Goal: Find specific page/section: Find specific page/section

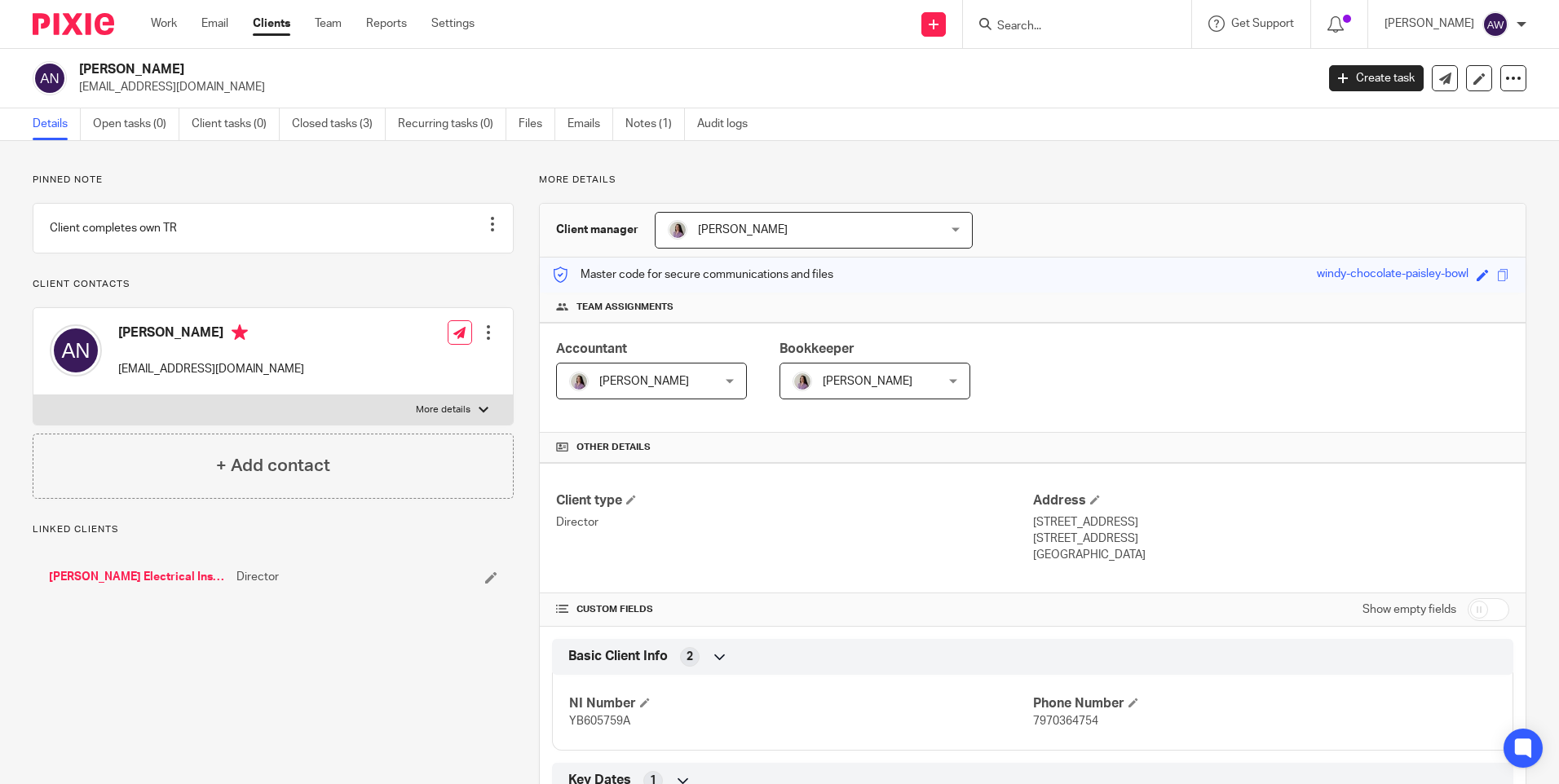
click at [1015, 23] on input "Search" at bounding box center [1069, 27] width 147 height 14
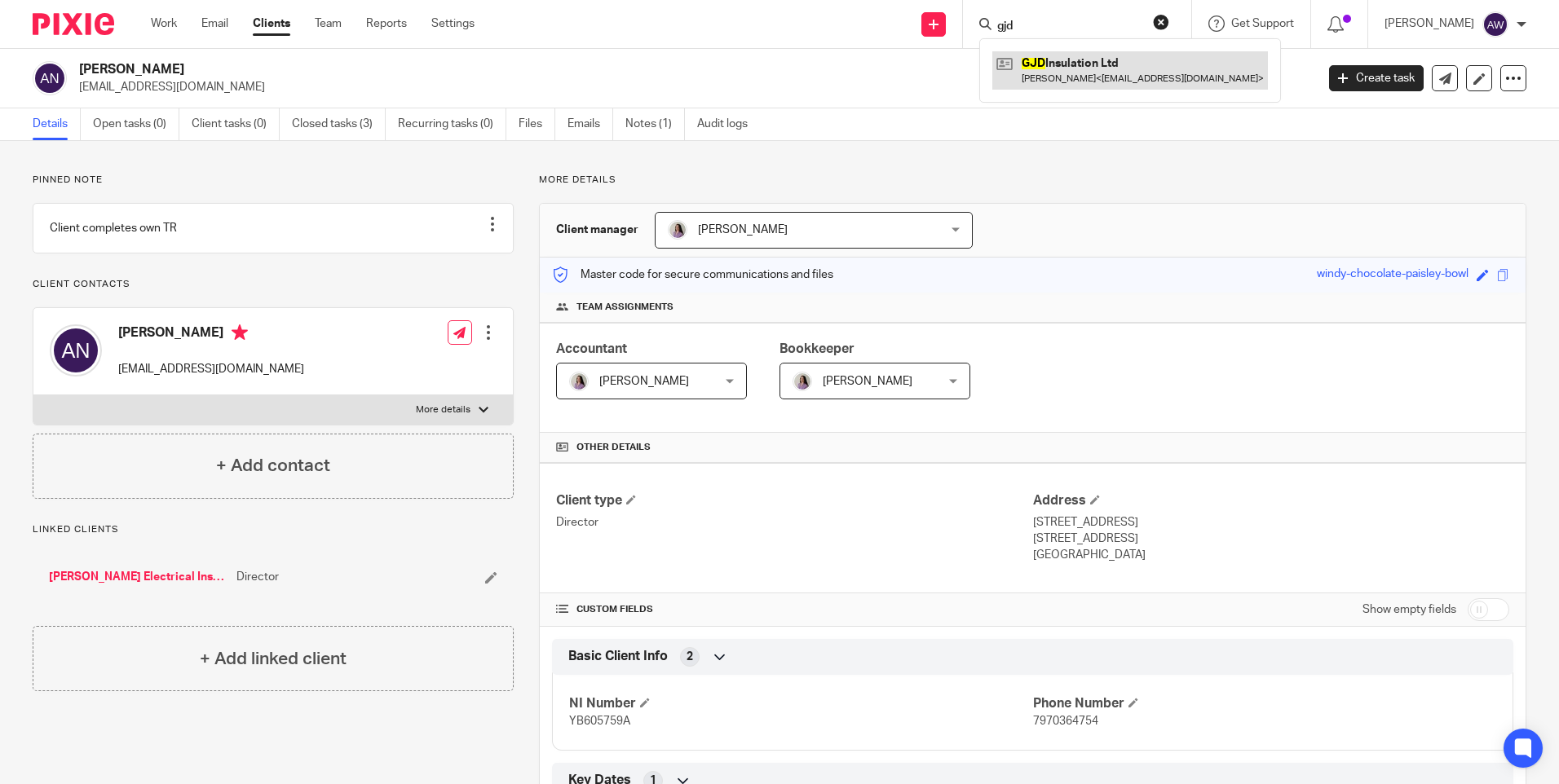
type input "gjd"
click at [1078, 72] on link at bounding box center [1130, 70] width 276 height 38
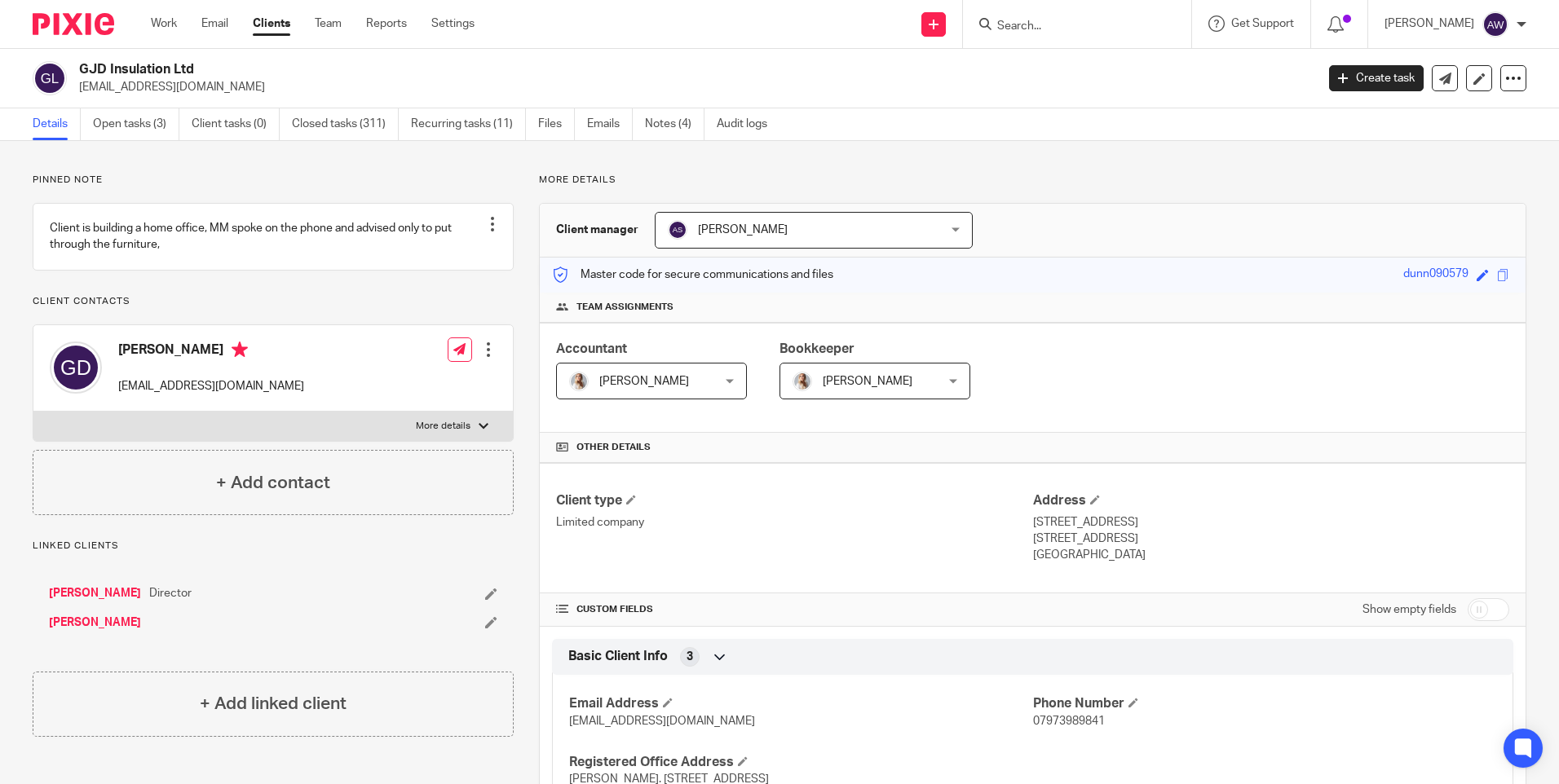
click at [1028, 18] on form at bounding box center [1083, 23] width 174 height 21
click at [1029, 18] on form at bounding box center [1083, 23] width 174 height 21
drag, startPoint x: 1029, startPoint y: 18, endPoint x: 1018, endPoint y: 27, distance: 14.2
click at [1021, 27] on input "Search" at bounding box center [1069, 27] width 147 height 14
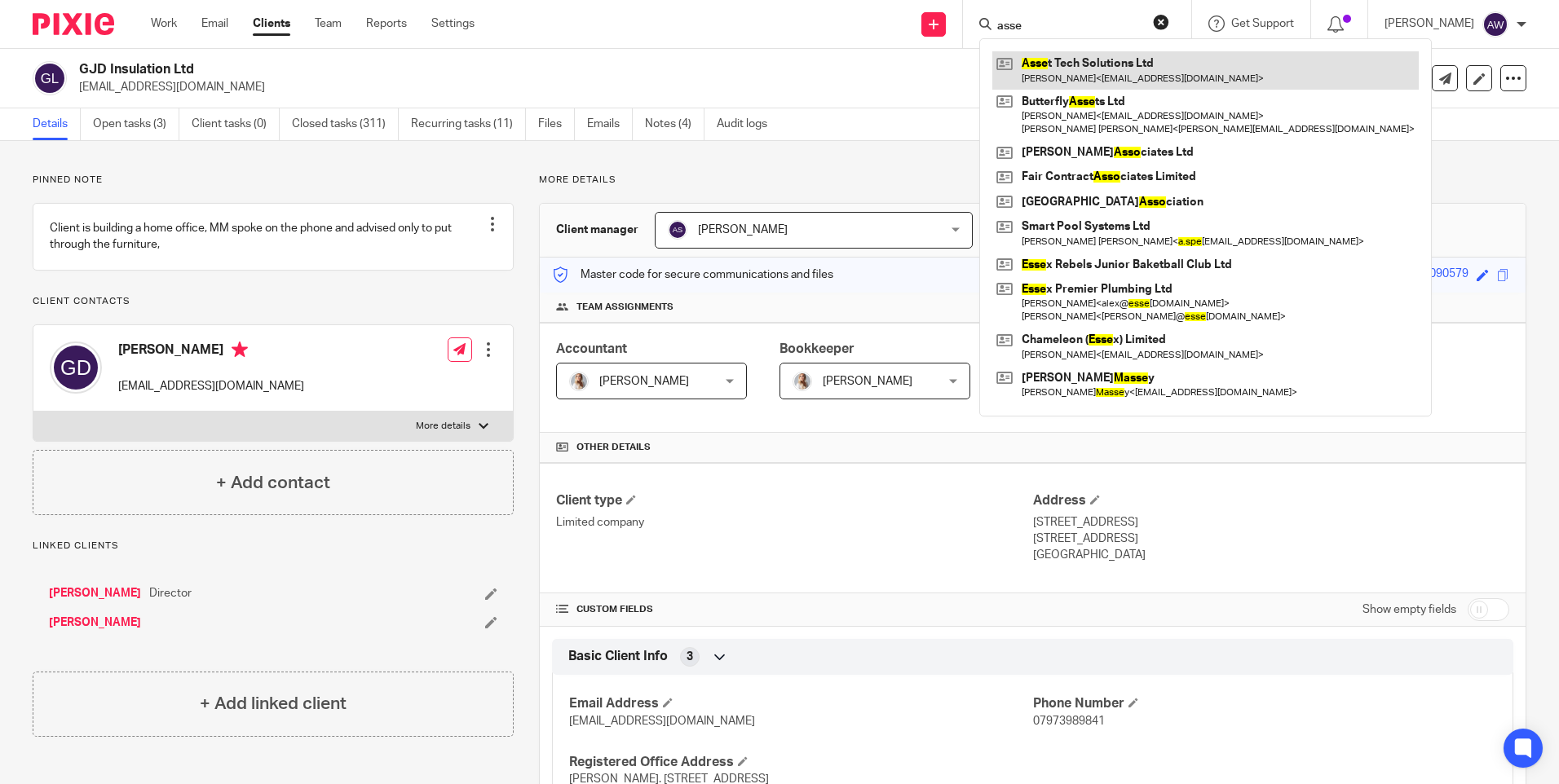
type input "asse"
click at [1098, 70] on link at bounding box center [1205, 70] width 426 height 38
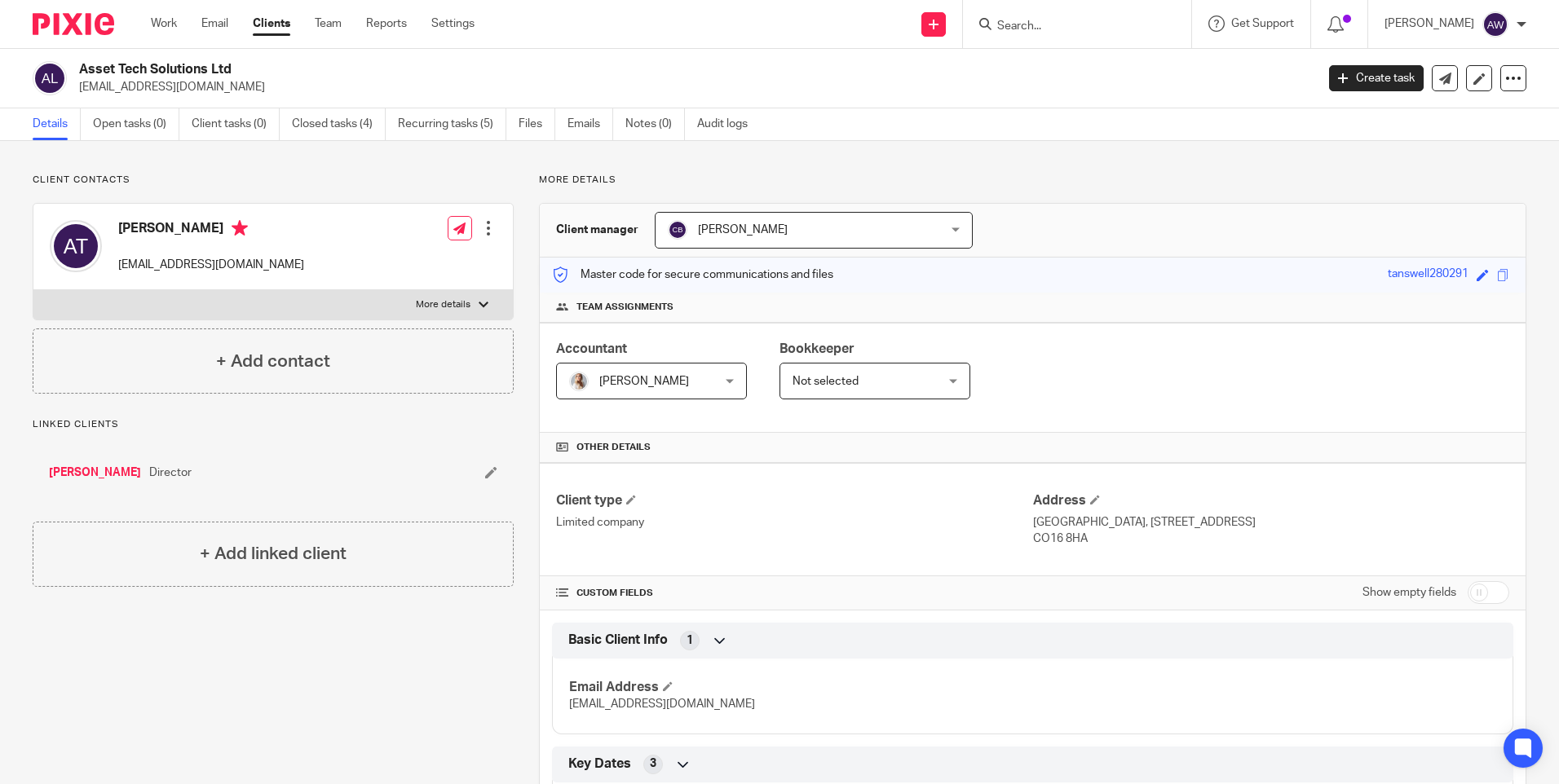
click at [1016, 24] on input "Search" at bounding box center [1069, 27] width 147 height 14
type input "rtb"
click at [1063, 72] on link at bounding box center [1130, 70] width 276 height 38
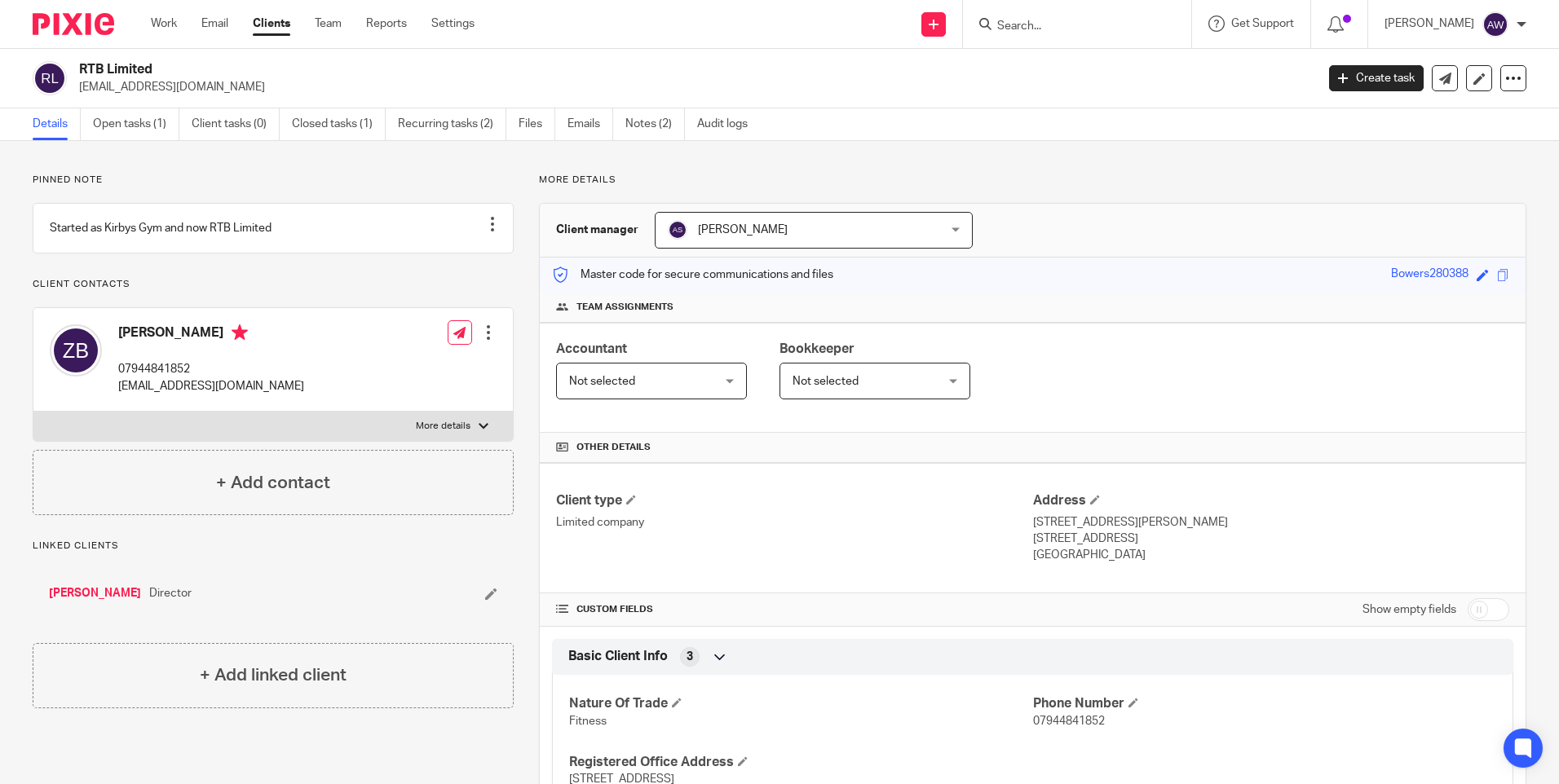
click at [1023, 22] on input "Search" at bounding box center [1069, 27] width 147 height 14
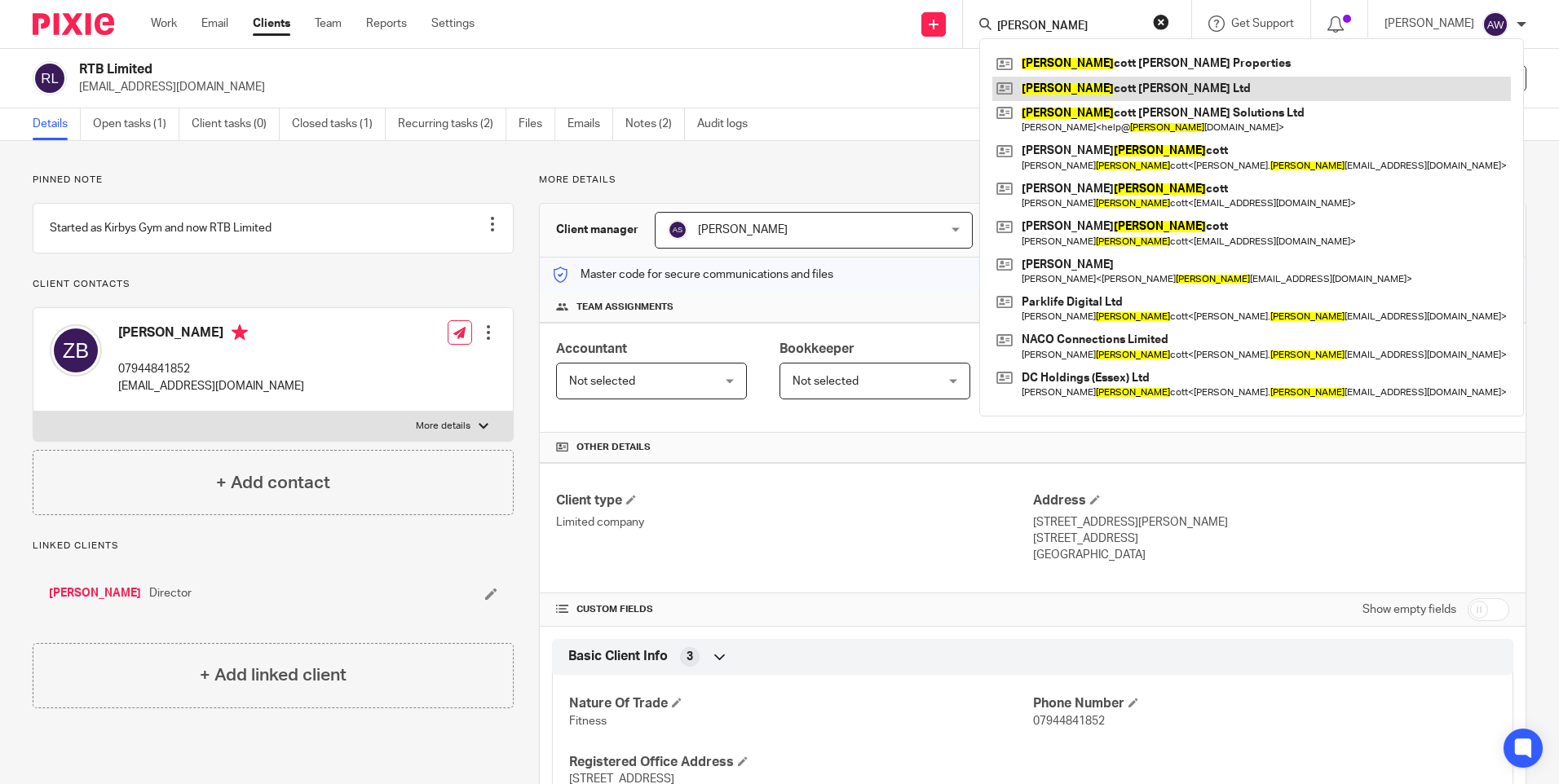
type input "ella"
click at [1086, 96] on link at bounding box center [1251, 89] width 518 height 24
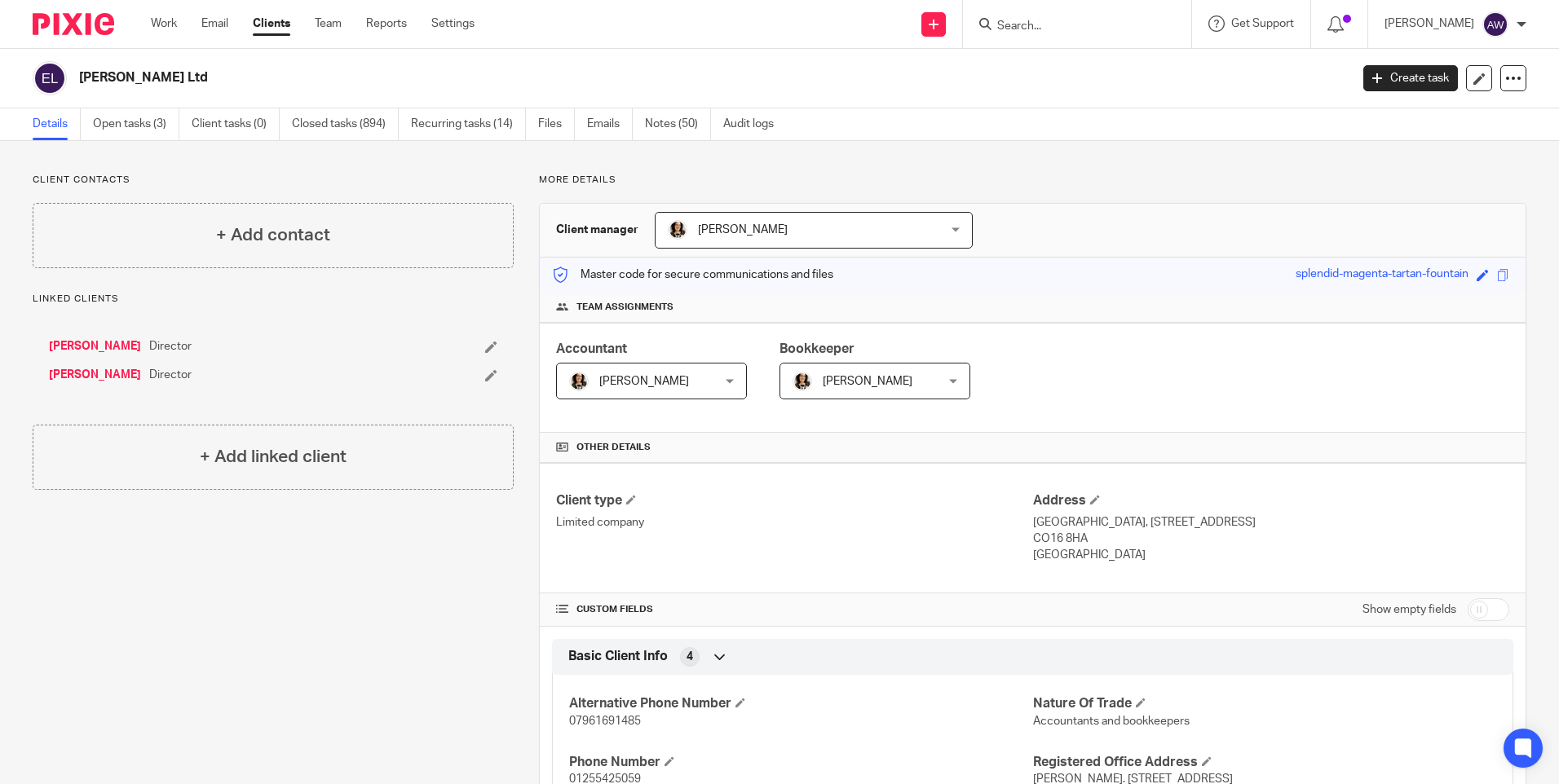
click at [1054, 17] on form at bounding box center [1083, 23] width 174 height 21
click at [1050, 31] on input "Search" at bounding box center [1069, 27] width 147 height 14
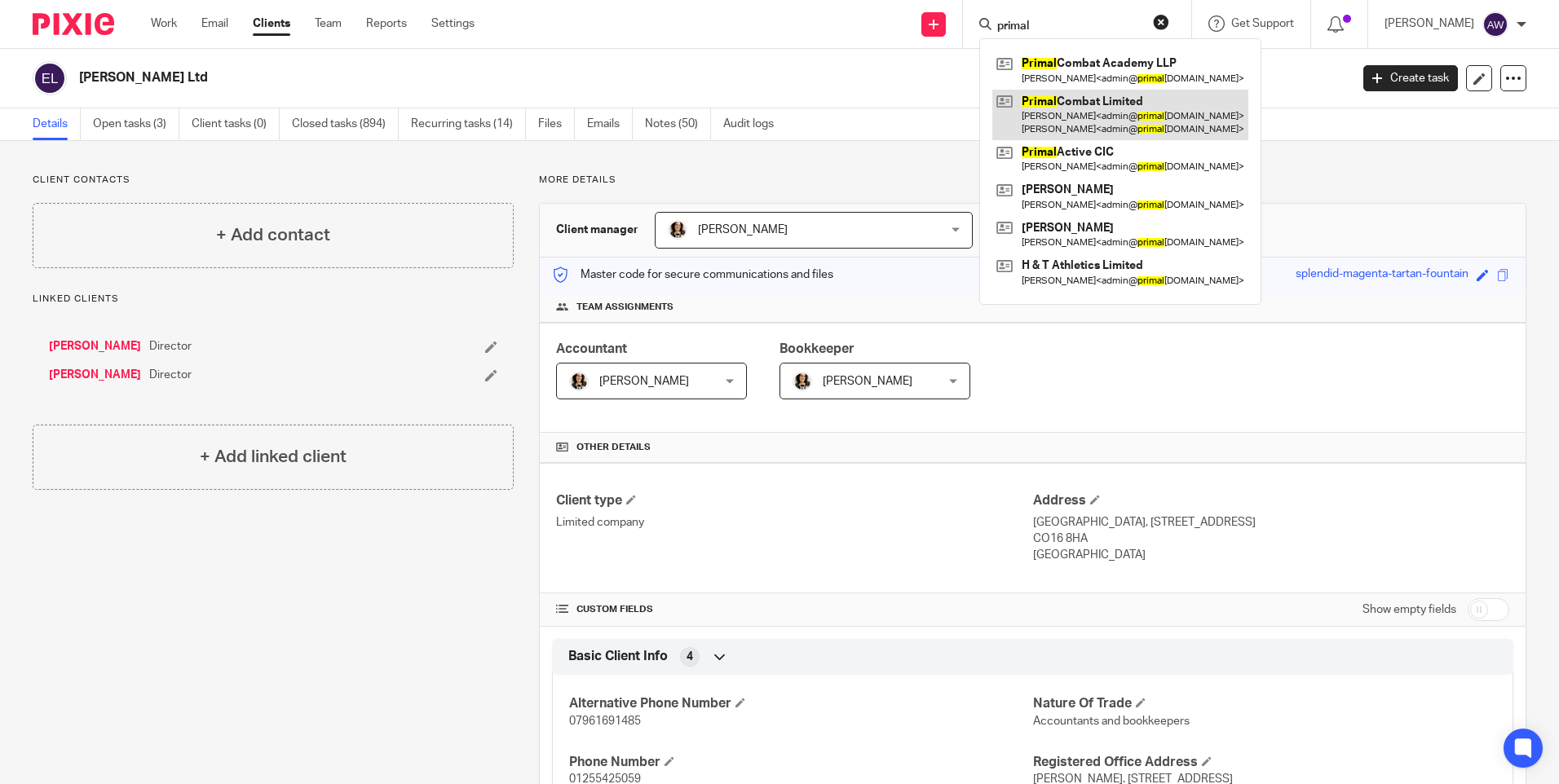
type input "primal"
click at [1178, 109] on link at bounding box center [1120, 115] width 256 height 50
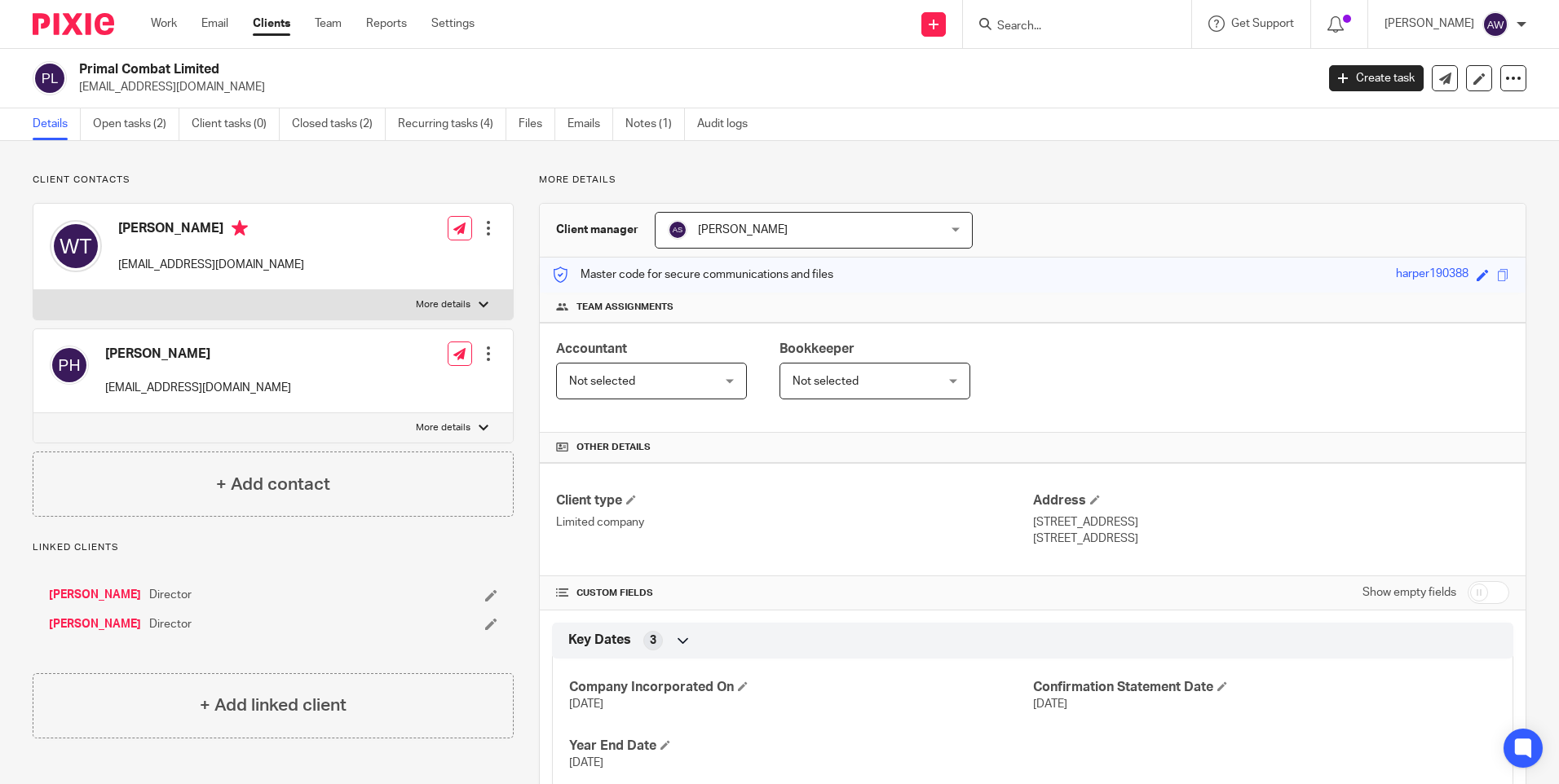
click at [1042, 23] on input "Search" at bounding box center [1069, 27] width 147 height 14
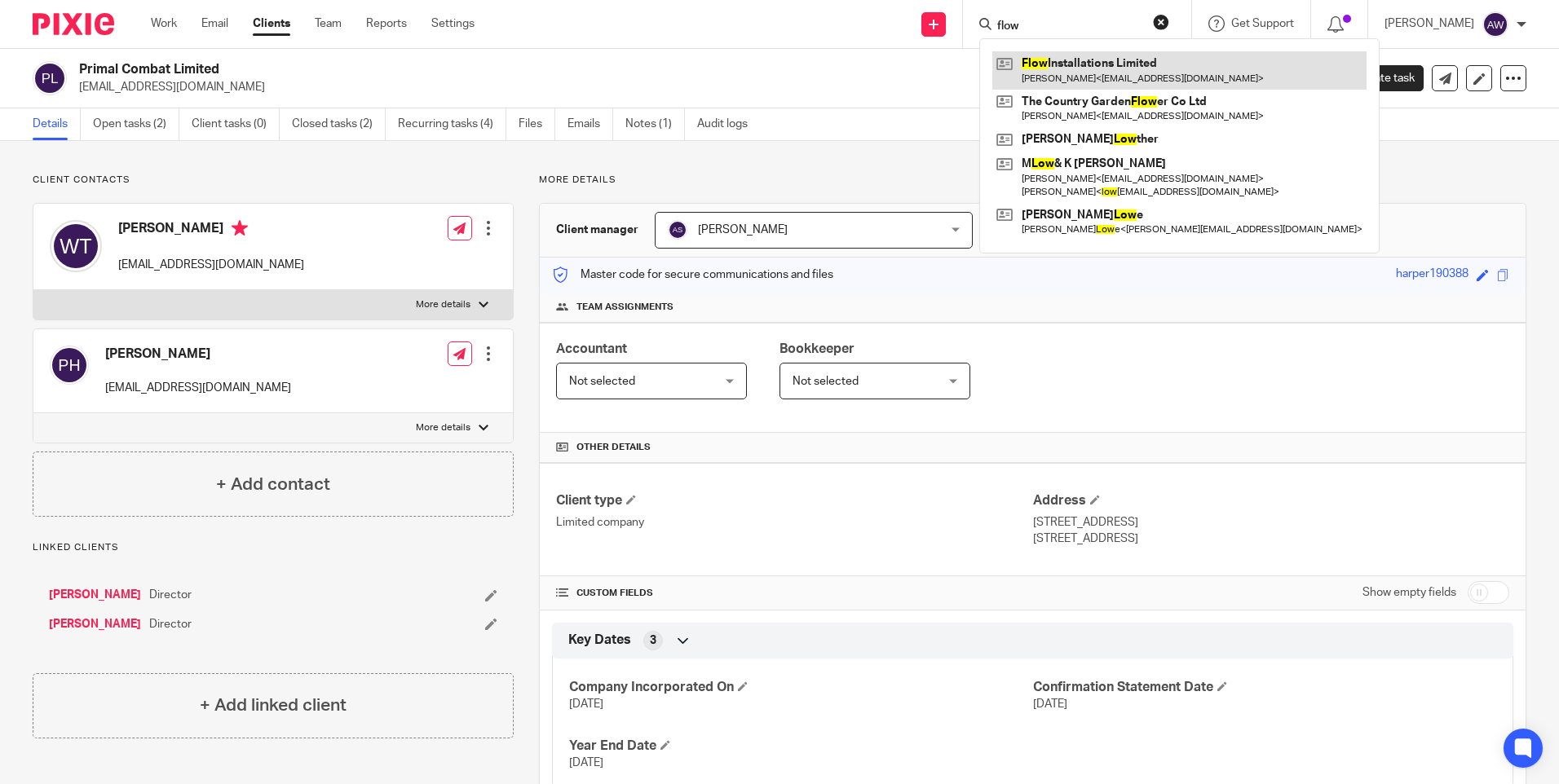
type input "flow"
click at [1066, 68] on link at bounding box center [1179, 70] width 374 height 38
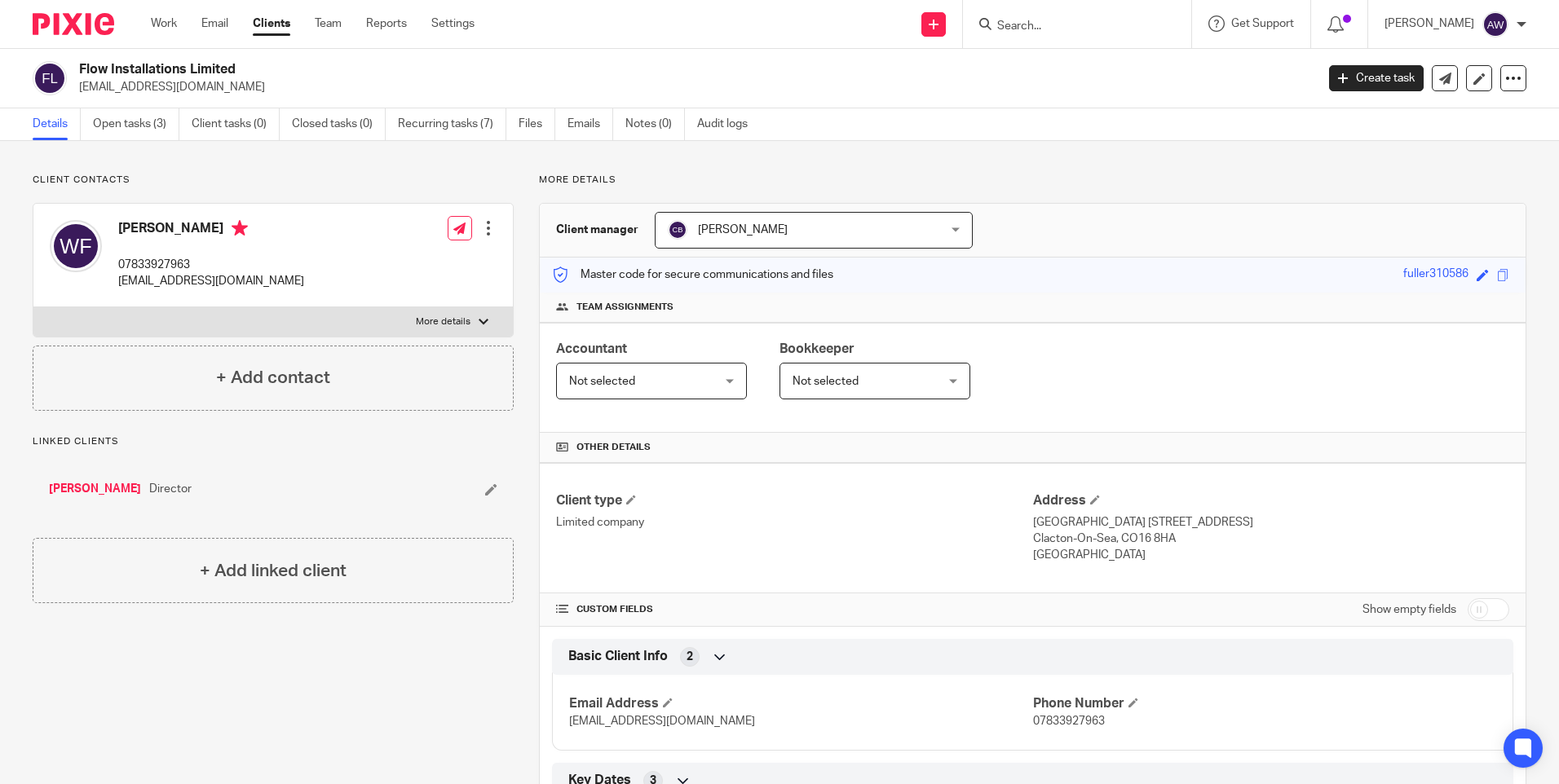
click at [1028, 35] on div at bounding box center [1076, 24] width 228 height 48
click at [1028, 34] on form at bounding box center [1083, 23] width 174 height 21
drag, startPoint x: 1028, startPoint y: 34, endPoint x: 1014, endPoint y: 27, distance: 15.7
click at [1014, 27] on input "Search" at bounding box center [1069, 27] width 147 height 14
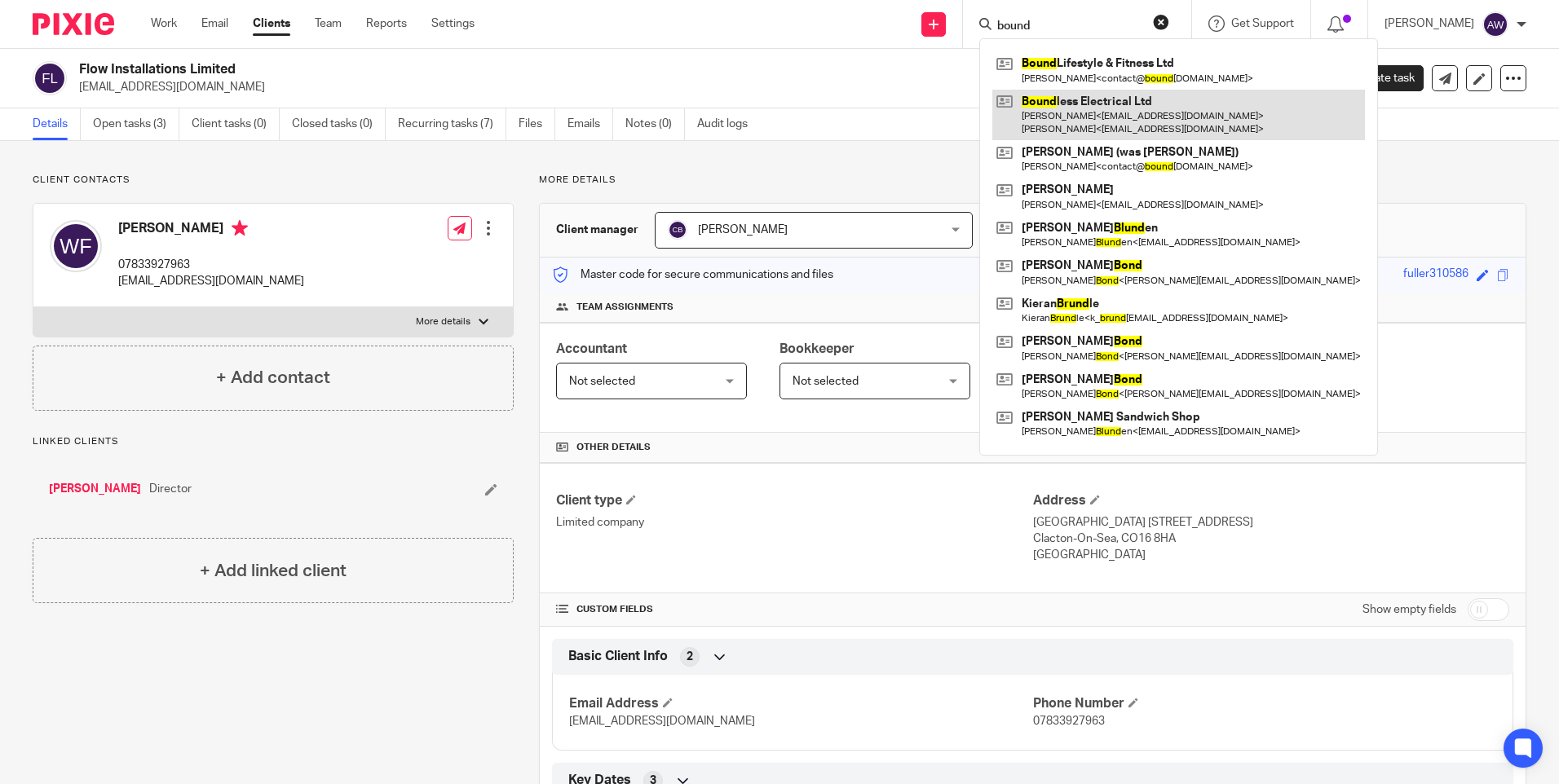
type input "bound"
click at [1081, 108] on link at bounding box center [1178, 115] width 373 height 50
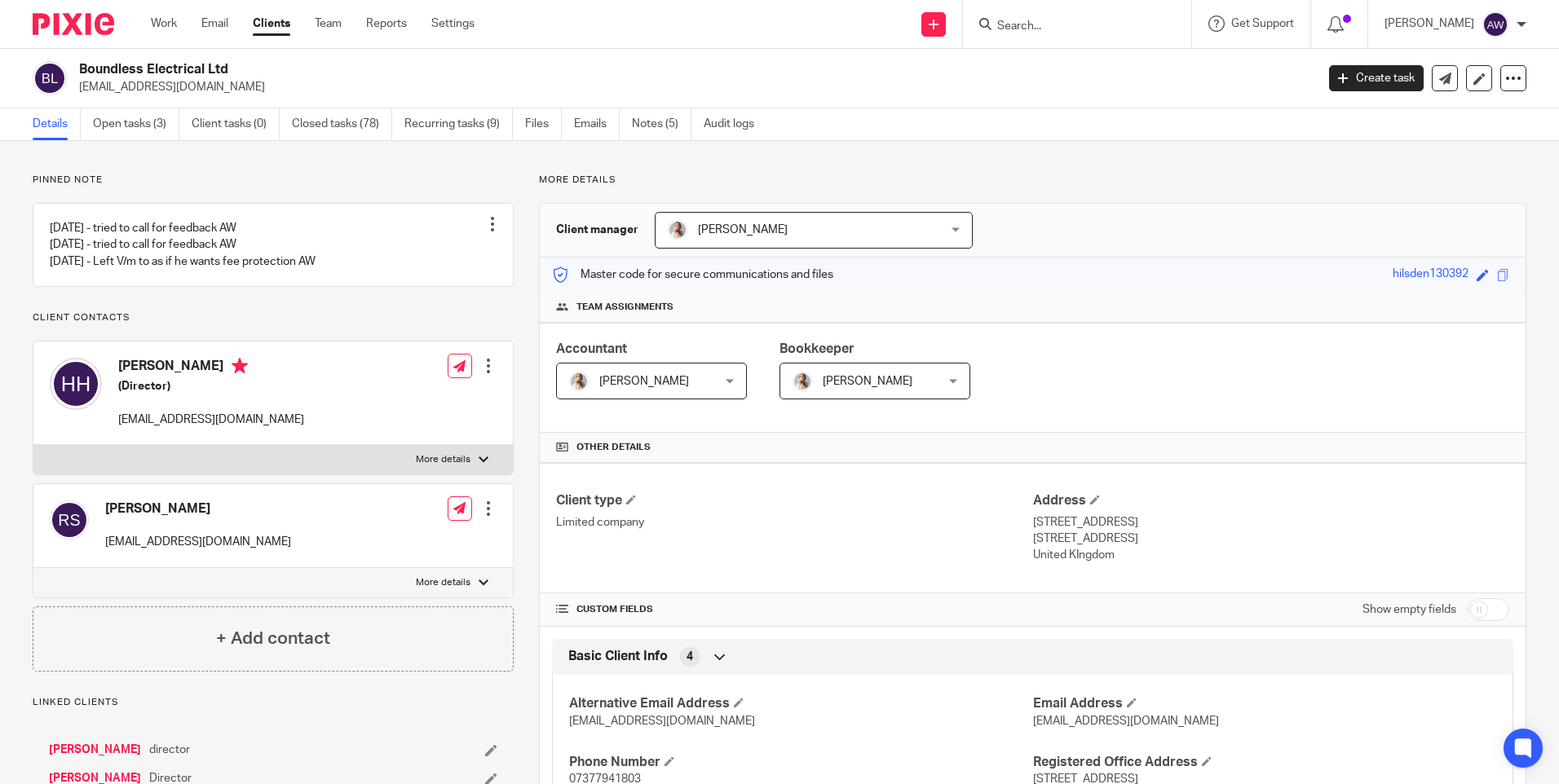
click at [1004, 22] on input "Search" at bounding box center [1069, 27] width 147 height 14
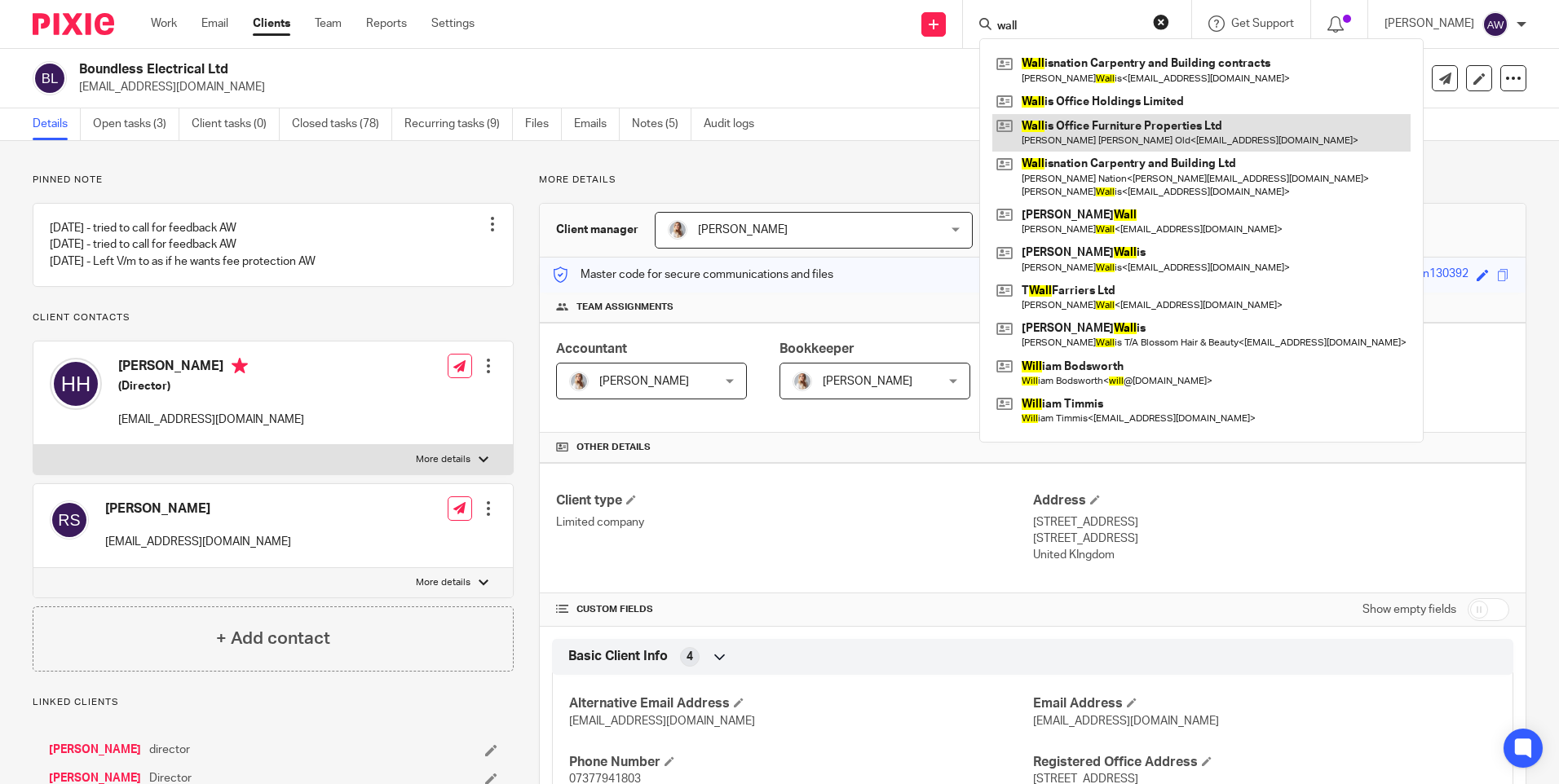
type input "wall"
click at [1089, 141] on link at bounding box center [1201, 132] width 418 height 38
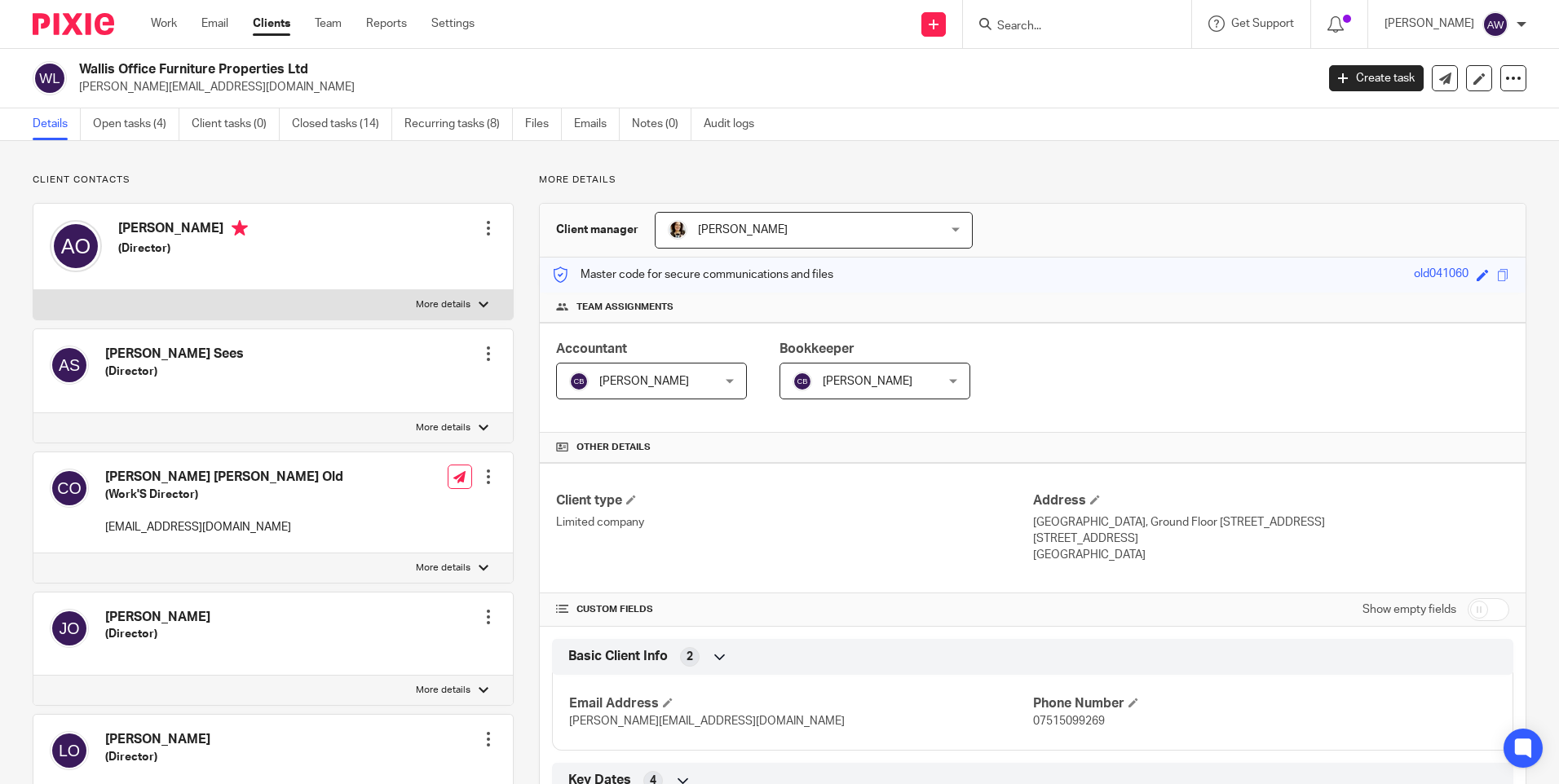
click at [1013, 20] on input "Search" at bounding box center [1069, 27] width 147 height 14
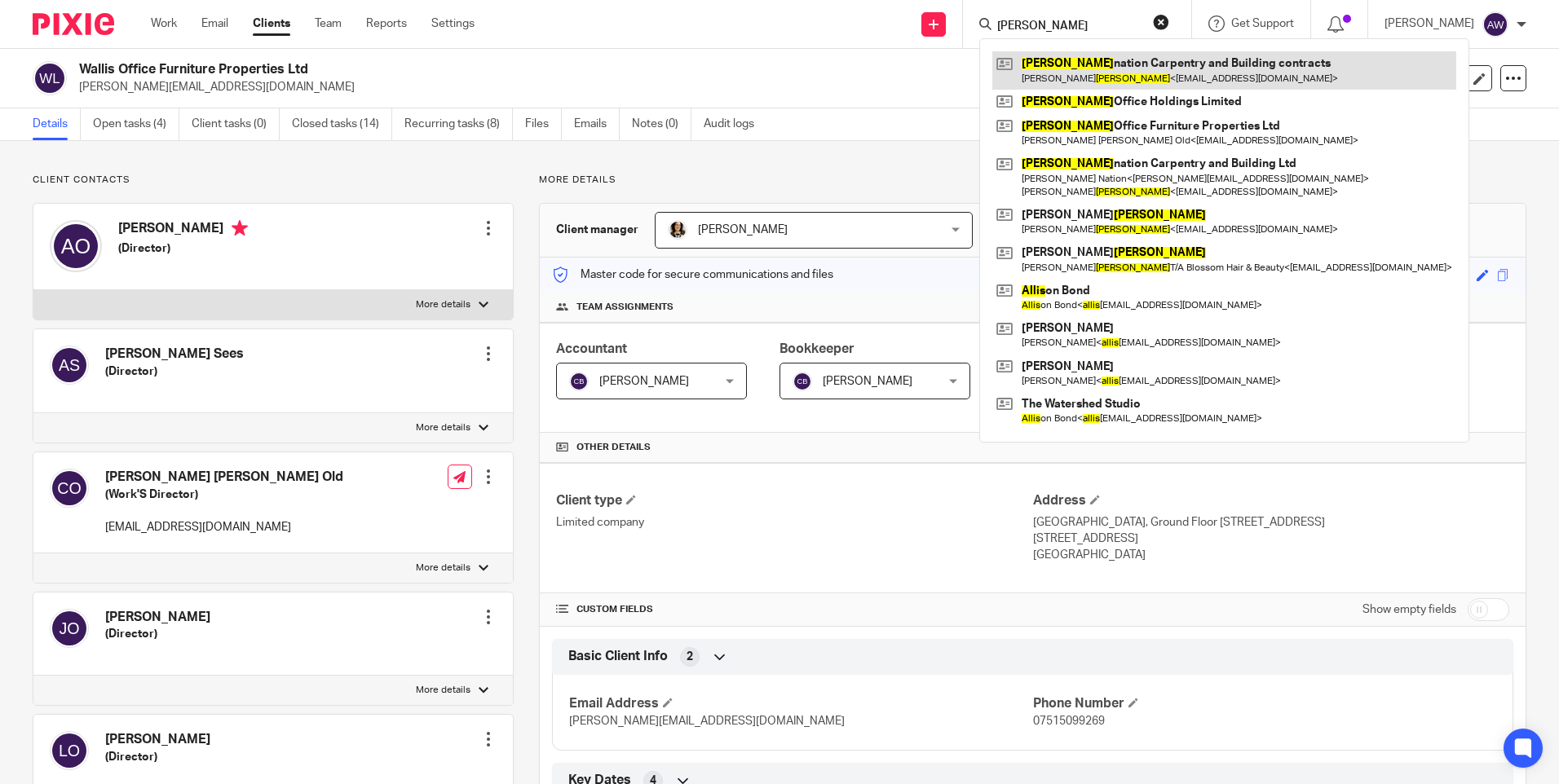
type input "wallis"
click at [1054, 85] on link at bounding box center [1224, 70] width 464 height 38
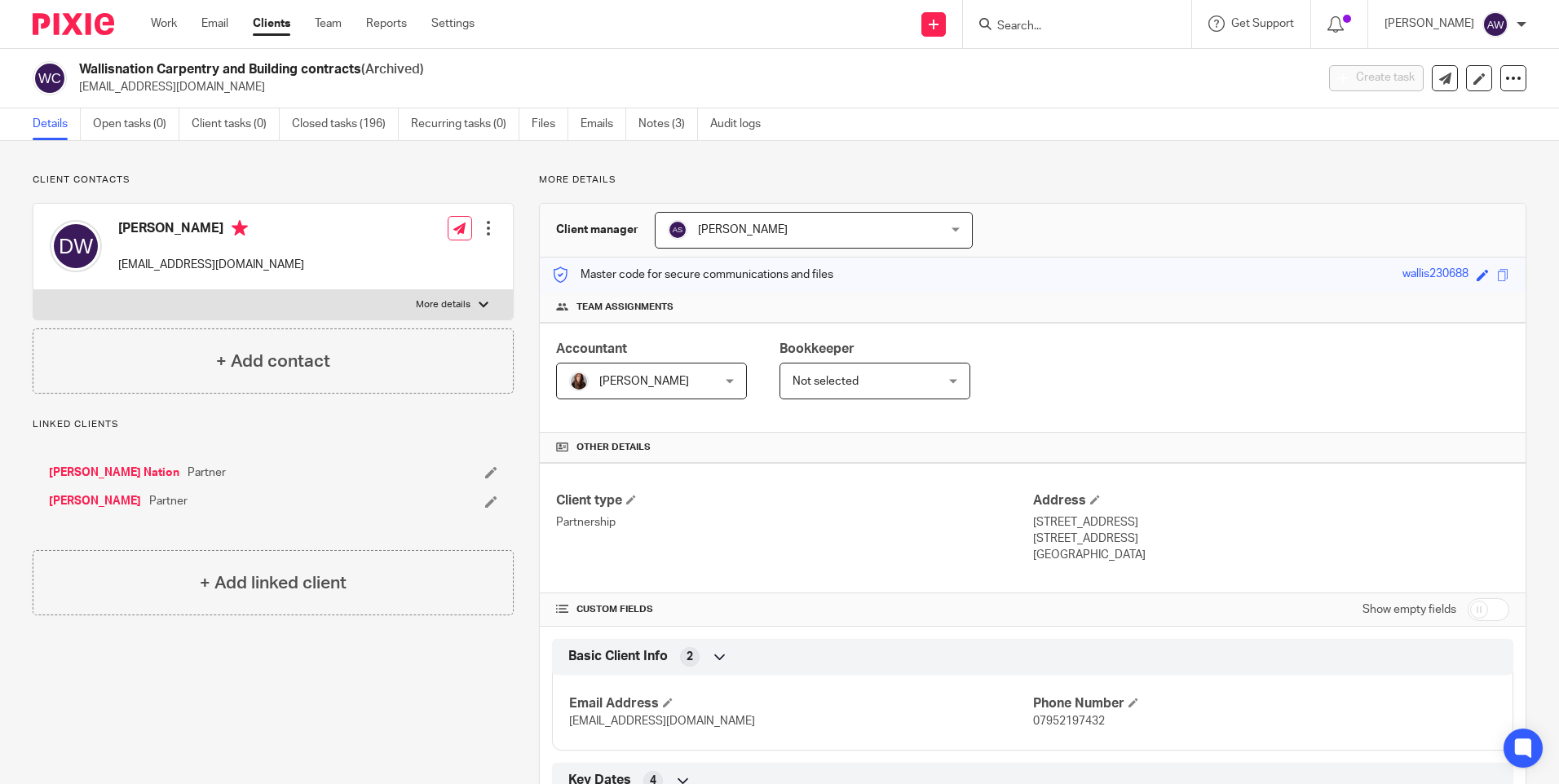
click at [1044, 16] on form at bounding box center [1083, 23] width 174 height 21
click at [1039, 31] on input "Search" at bounding box center [1069, 27] width 147 height 14
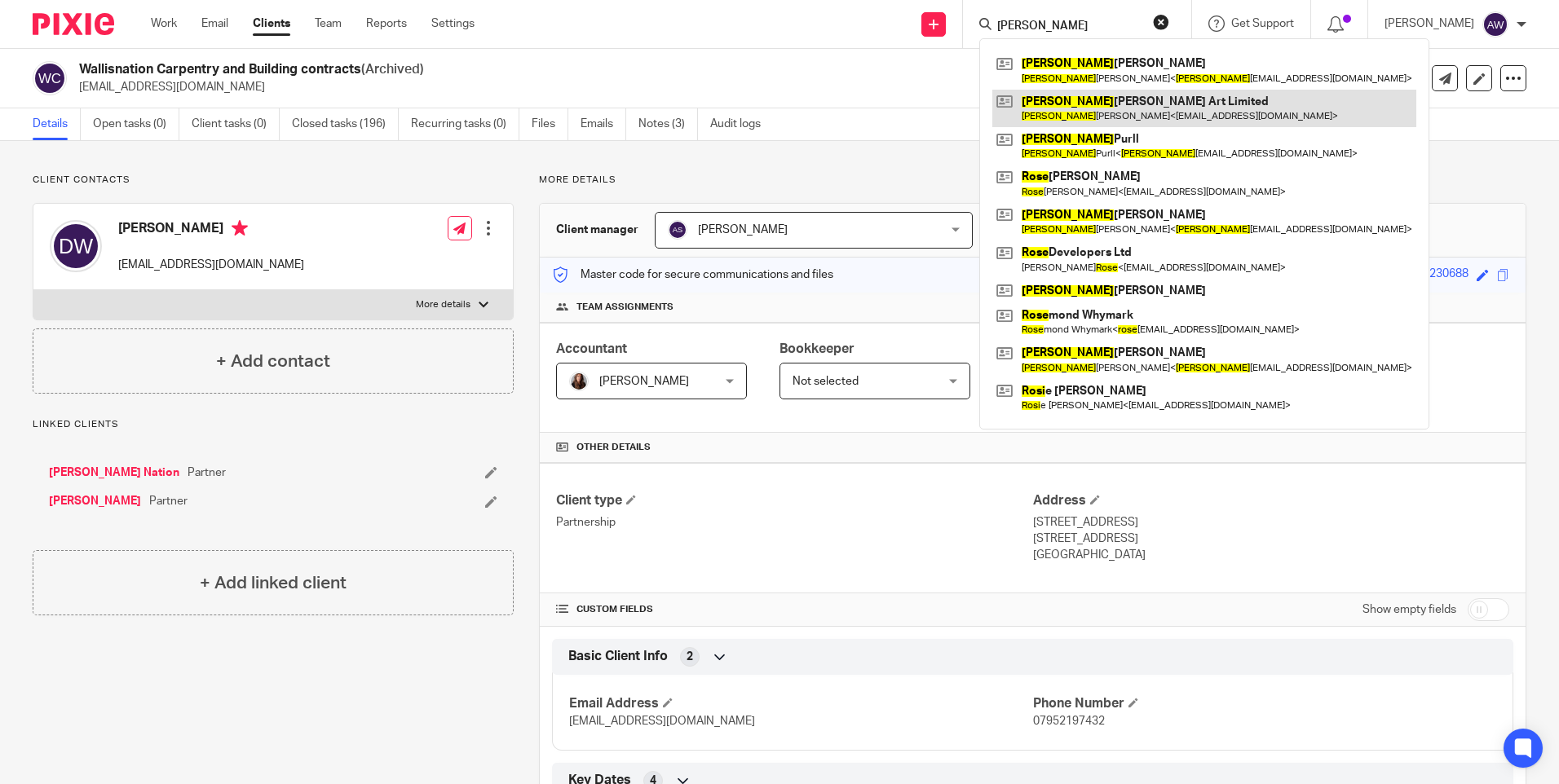
type input "ross"
click at [1068, 111] on link at bounding box center [1204, 108] width 424 height 38
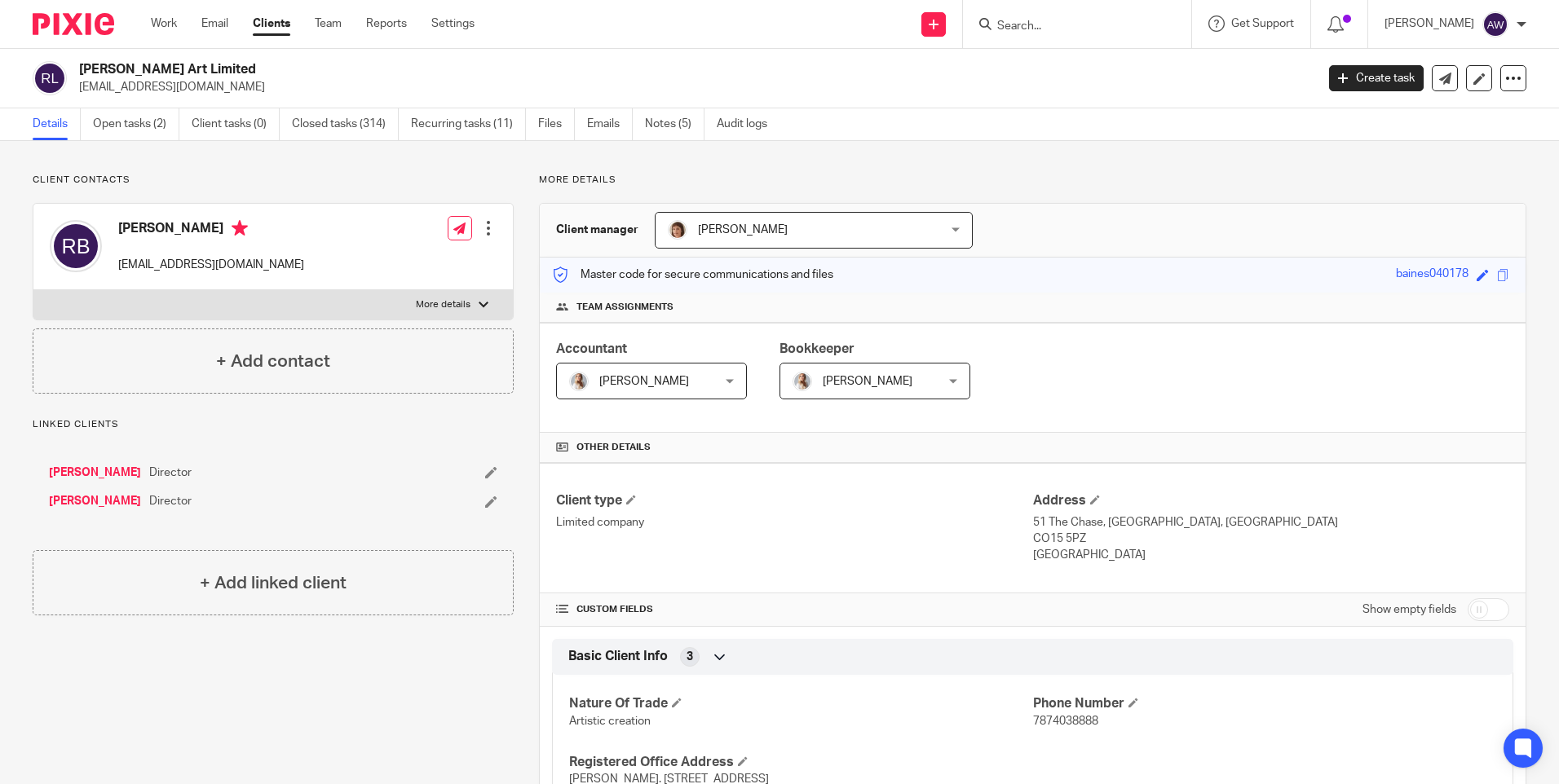
click at [1026, 20] on input "Search" at bounding box center [1069, 27] width 147 height 14
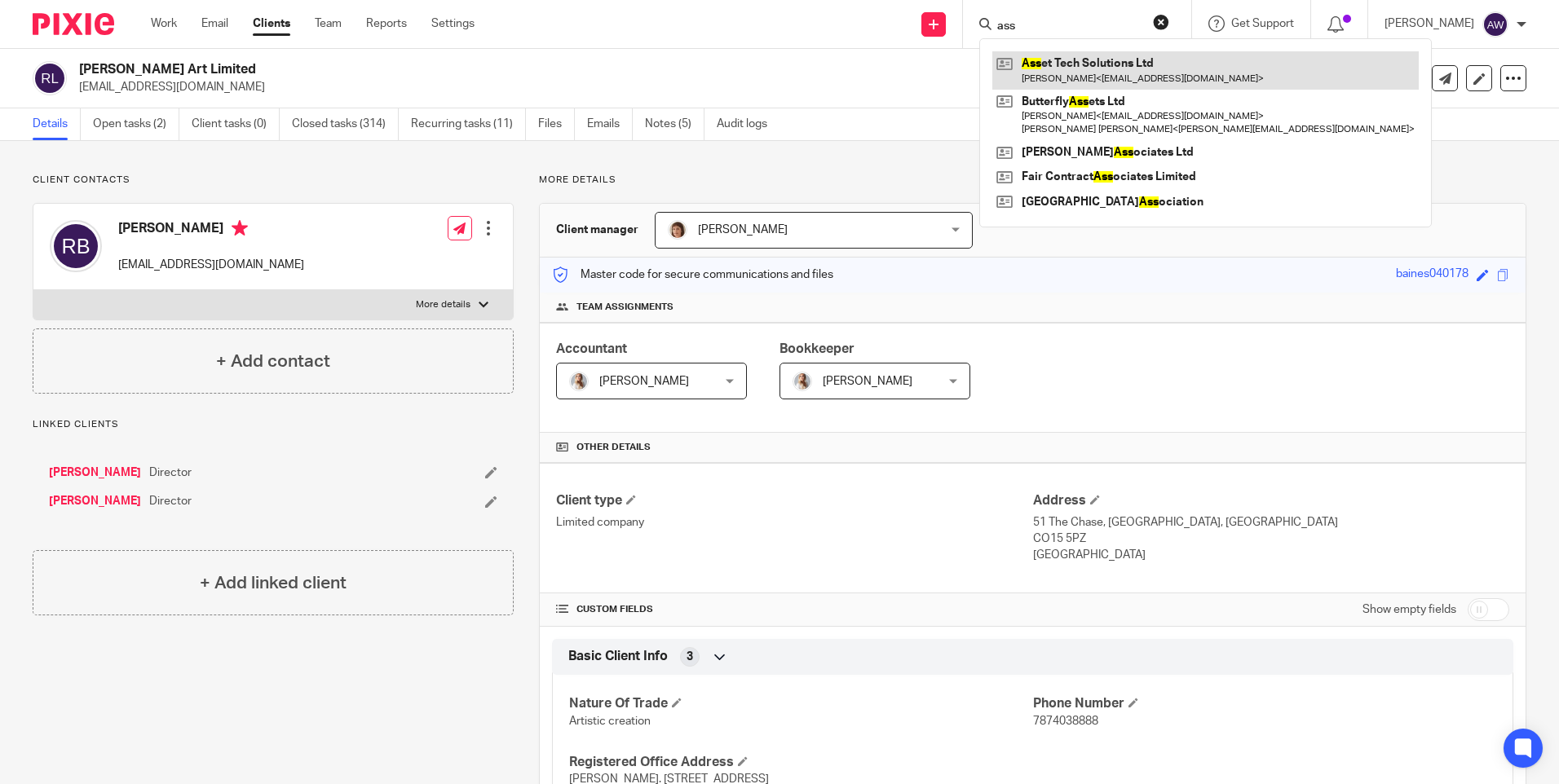
type input "ass"
click at [1094, 68] on link at bounding box center [1205, 70] width 426 height 38
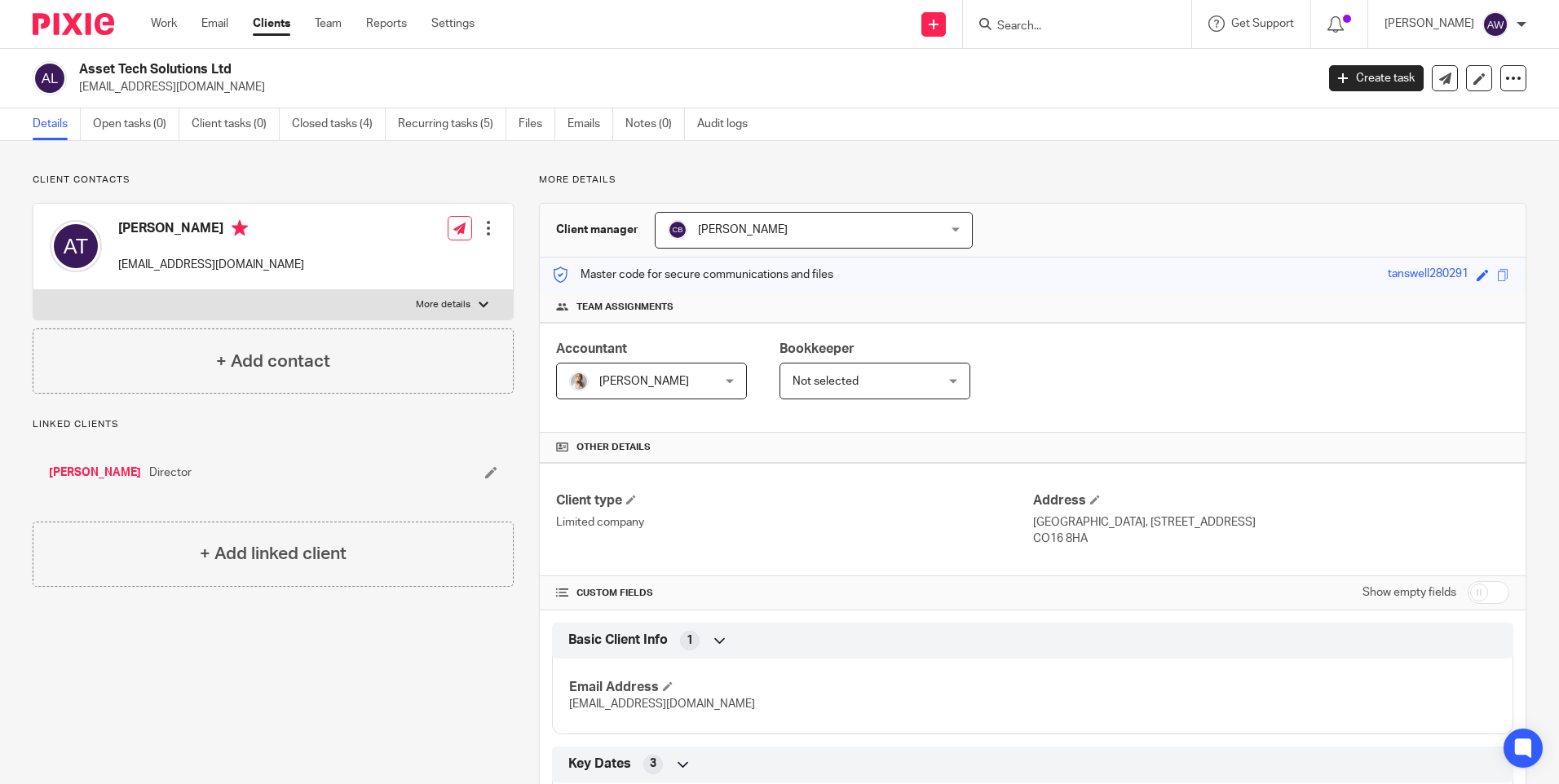
click at [1013, 34] on form at bounding box center [1083, 23] width 174 height 21
click at [1015, 28] on input "Search" at bounding box center [1069, 27] width 147 height 14
type input "rtb"
click at [1157, 21] on button "reset" at bounding box center [1161, 21] width 16 height 16
click at [1059, 30] on input "Search" at bounding box center [1069, 27] width 147 height 14
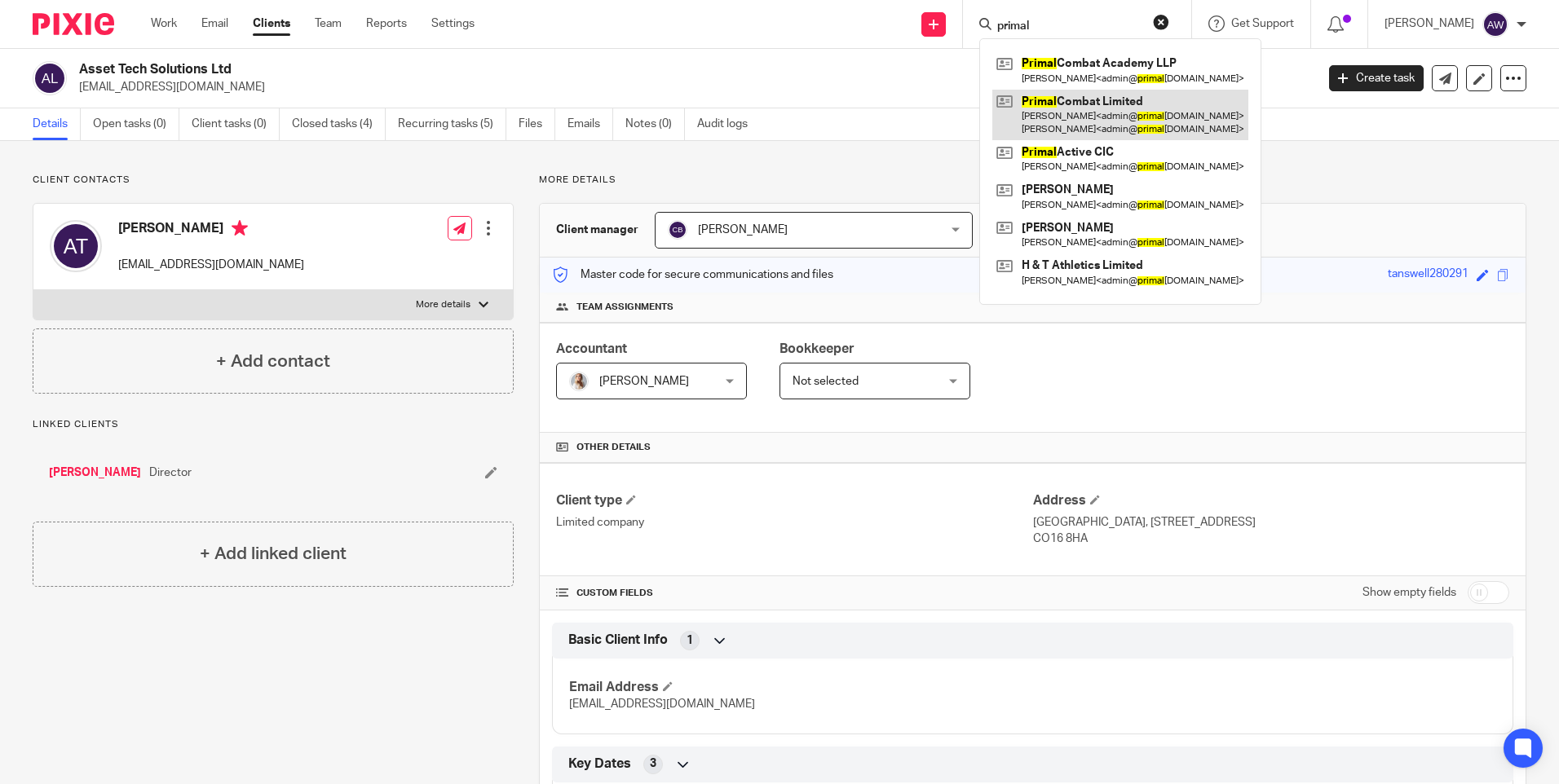
type input "primal"
click at [1099, 112] on link at bounding box center [1120, 115] width 256 height 50
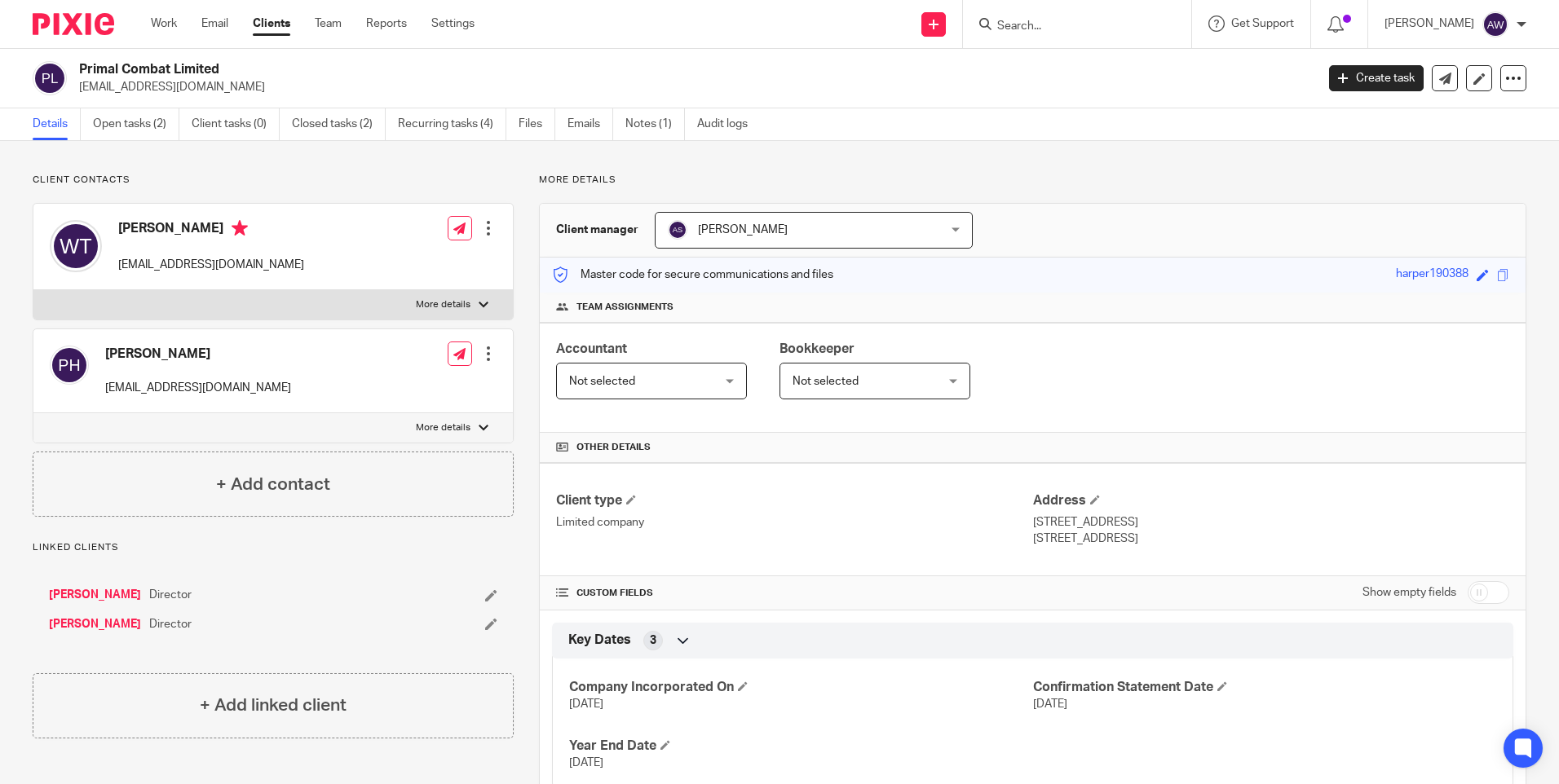
click at [1024, 23] on input "Search" at bounding box center [1069, 27] width 147 height 14
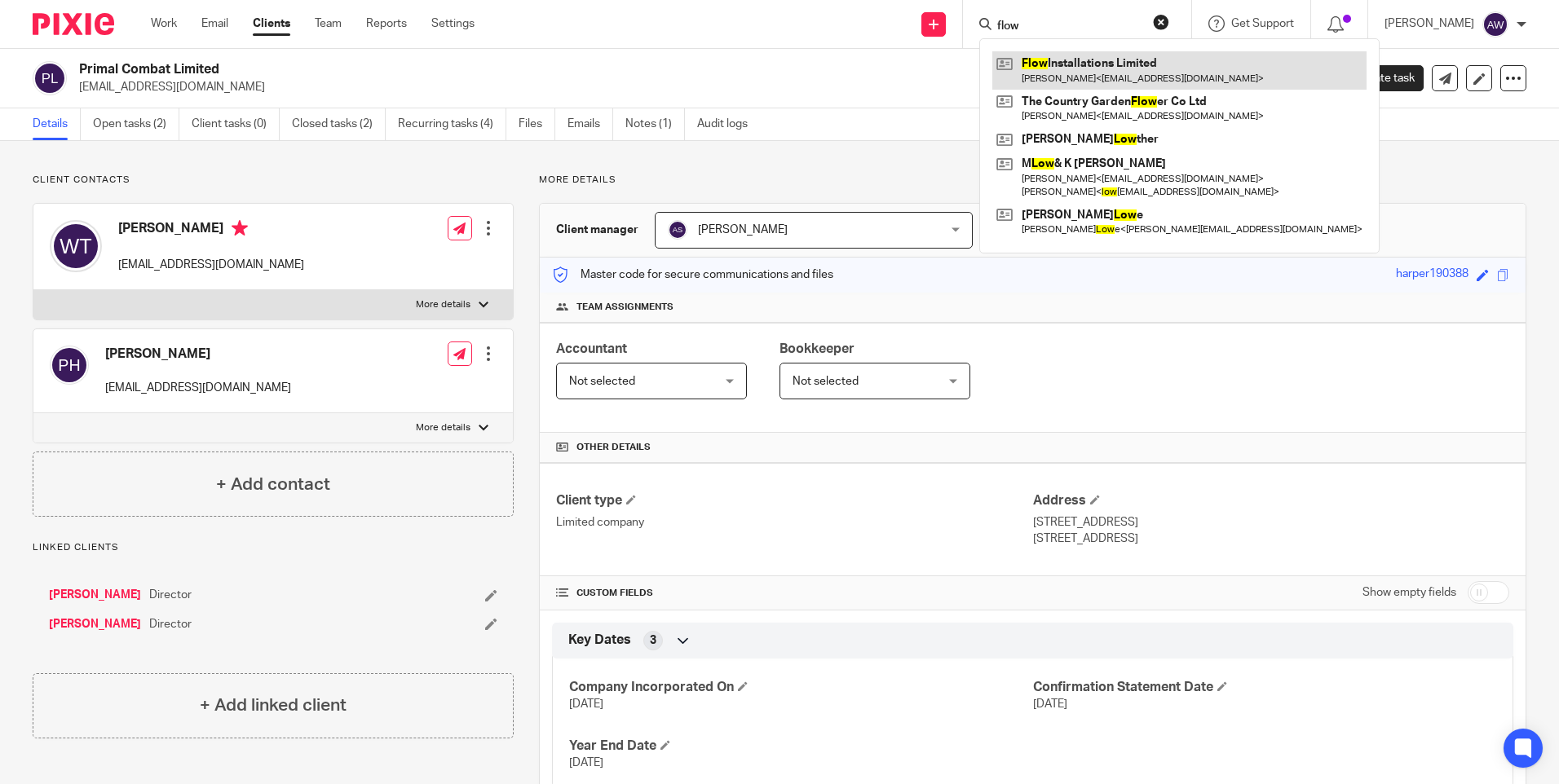
type input "flow"
click at [1085, 59] on link at bounding box center [1179, 70] width 374 height 38
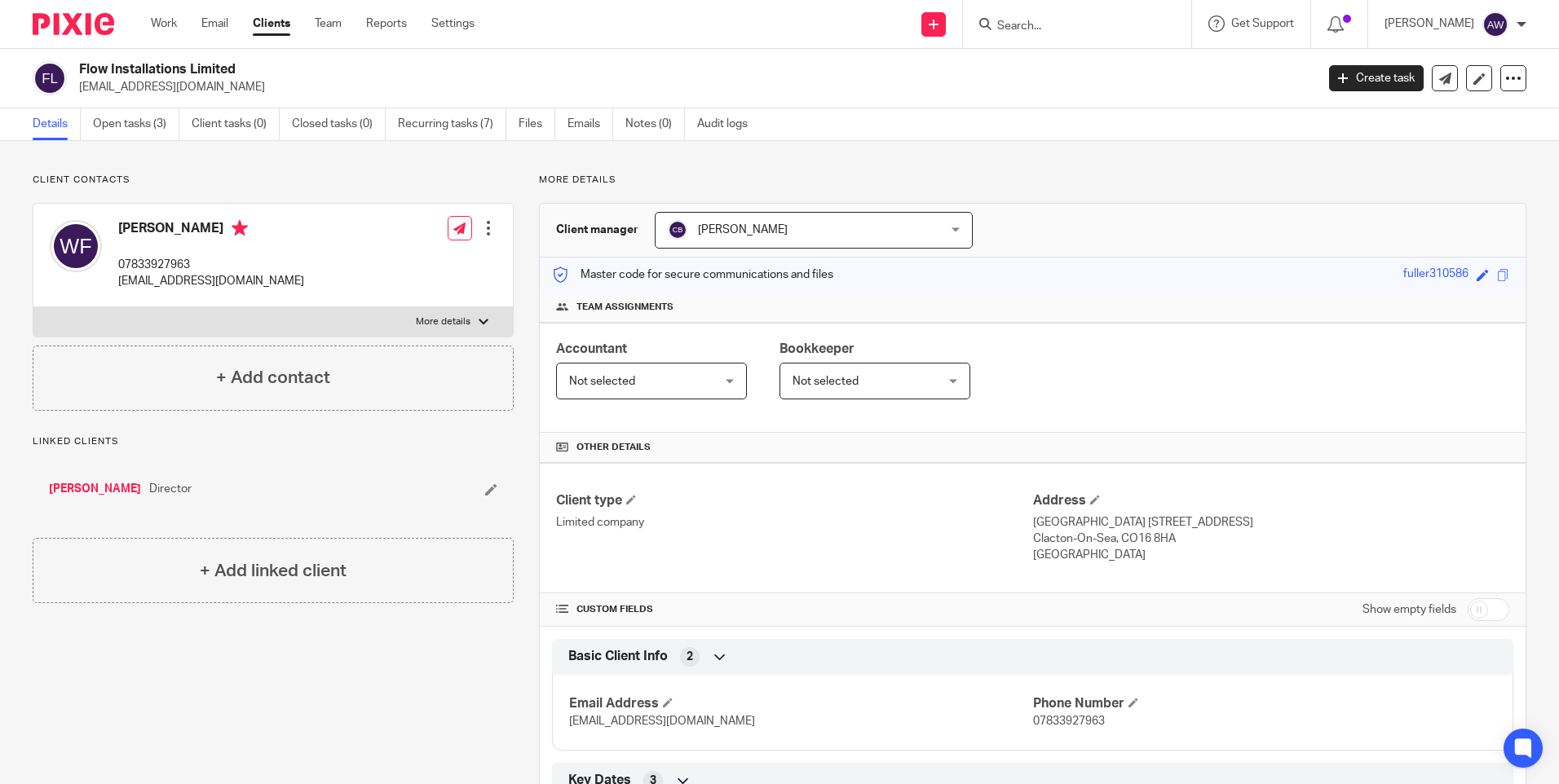
click at [1049, 21] on input "Search" at bounding box center [1069, 27] width 147 height 14
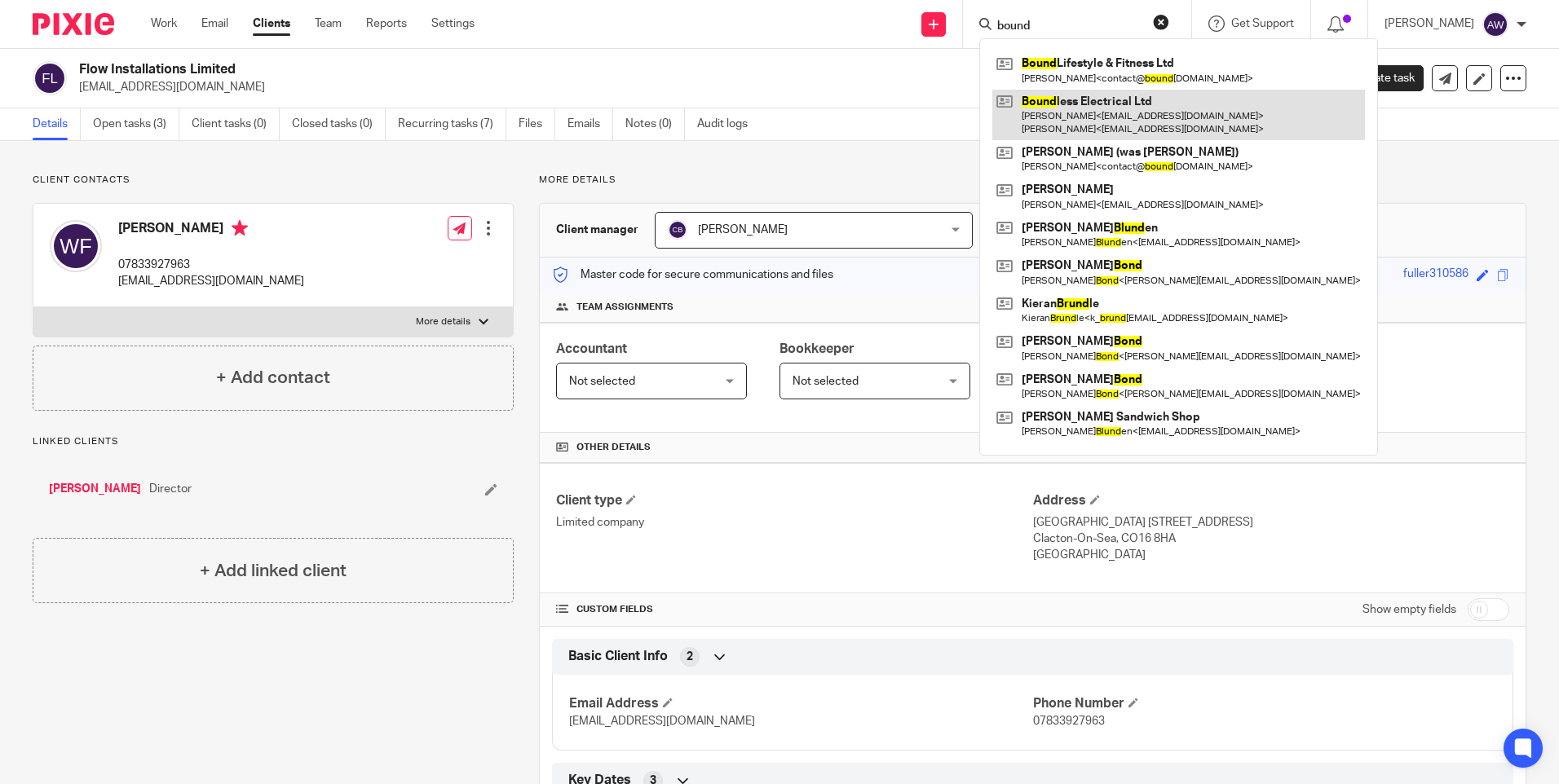
type input "bound"
click at [1094, 102] on link at bounding box center [1178, 115] width 373 height 50
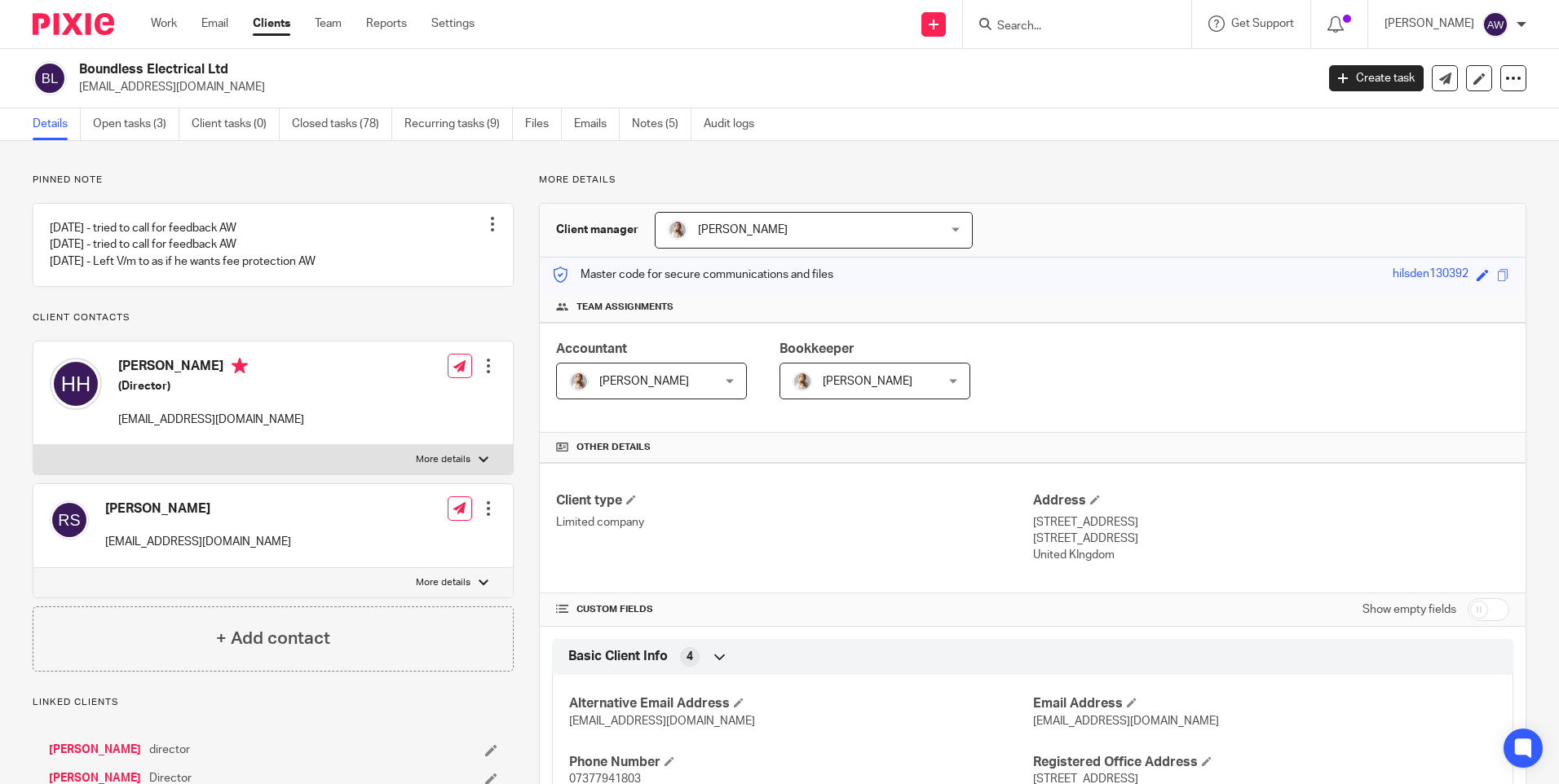
click at [1074, 23] on input "Search" at bounding box center [1069, 27] width 147 height 14
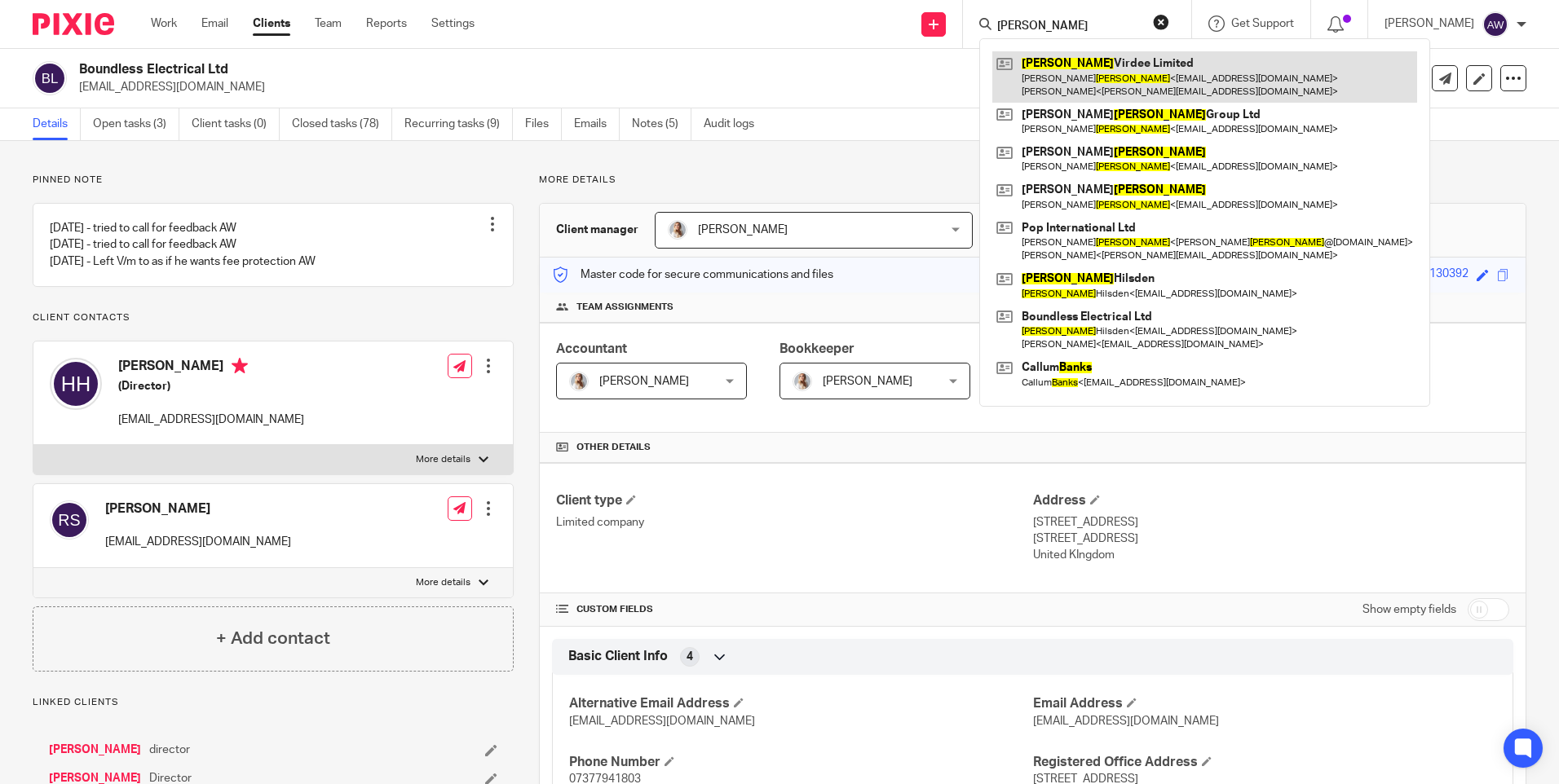
type input "hanks"
click at [1113, 80] on link at bounding box center [1204, 76] width 424 height 50
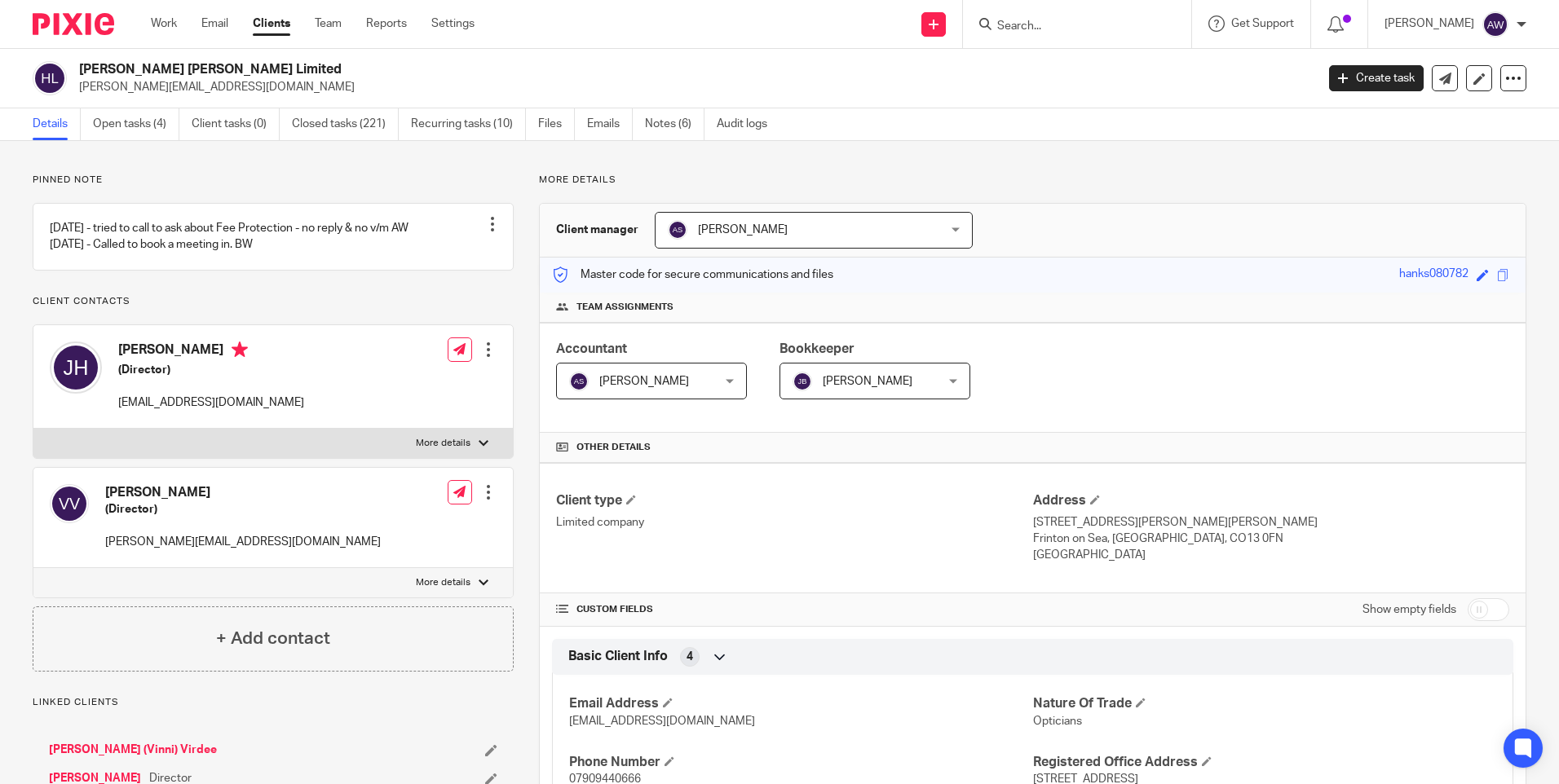
click at [1101, 15] on form at bounding box center [1083, 23] width 174 height 21
click at [1091, 22] on input "Search" at bounding box center [1069, 27] width 147 height 14
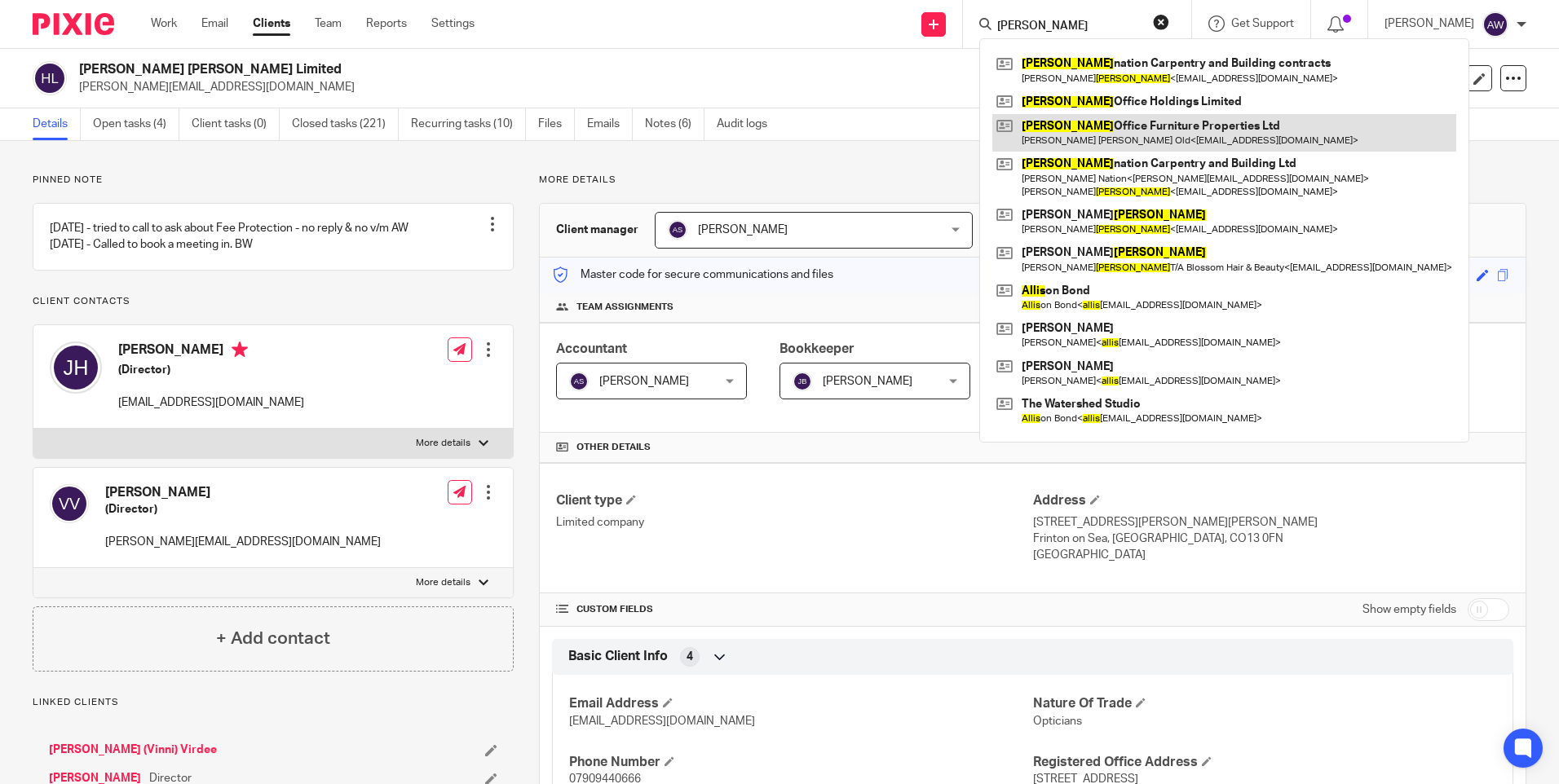
type input "wallis"
click at [1186, 138] on link at bounding box center [1224, 132] width 464 height 38
